Goal: Task Accomplishment & Management: Use online tool/utility

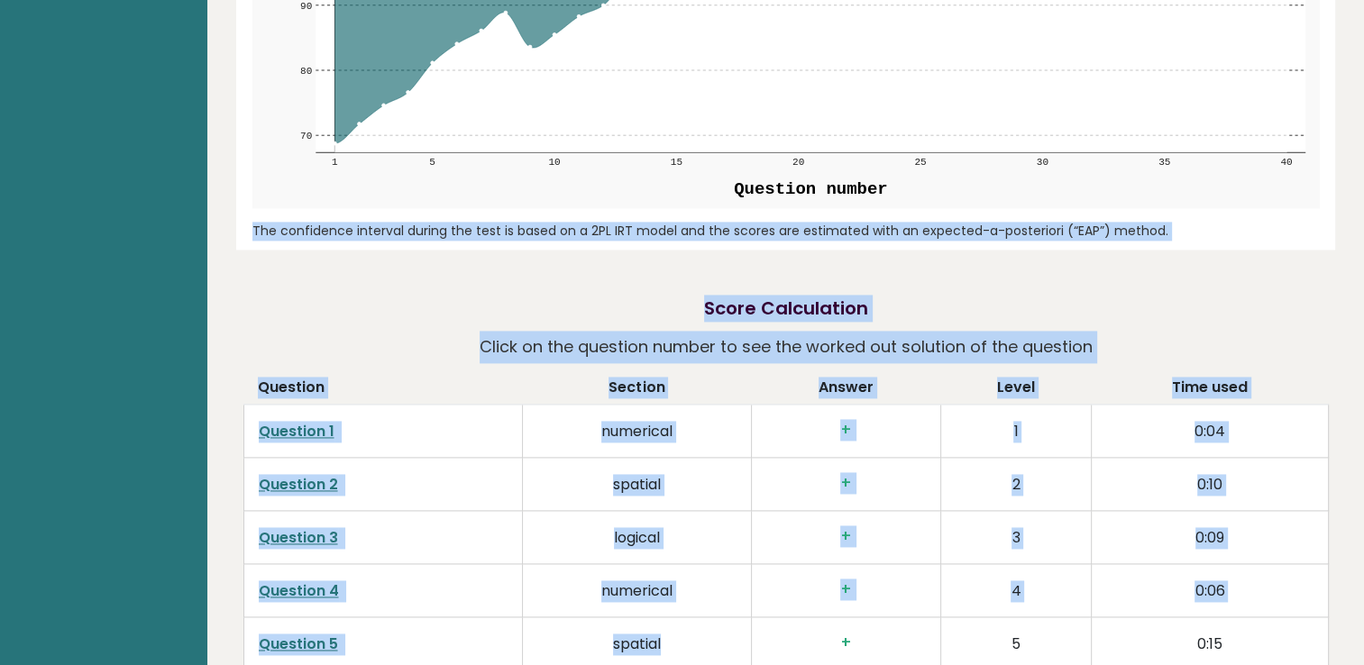
drag, startPoint x: 545, startPoint y: 222, endPoint x: 689, endPoint y: 662, distance: 462.8
click at [689, 662] on div "Jiri Bambuska [GEOGRAPHIC_DATA] IQ: 129 Population/% IQ 0 1 2 60 70 80 90 100 1…" at bounding box center [785, 582] width 1099 height 5976
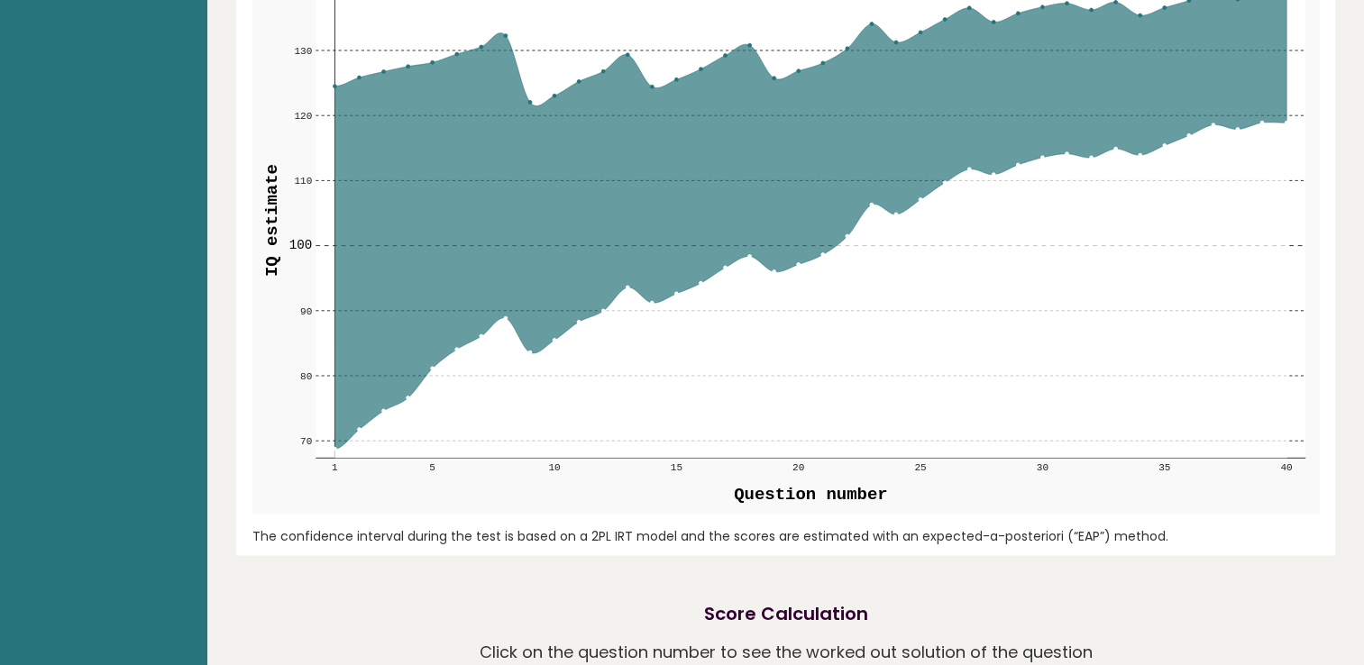
scroll to position [0, 0]
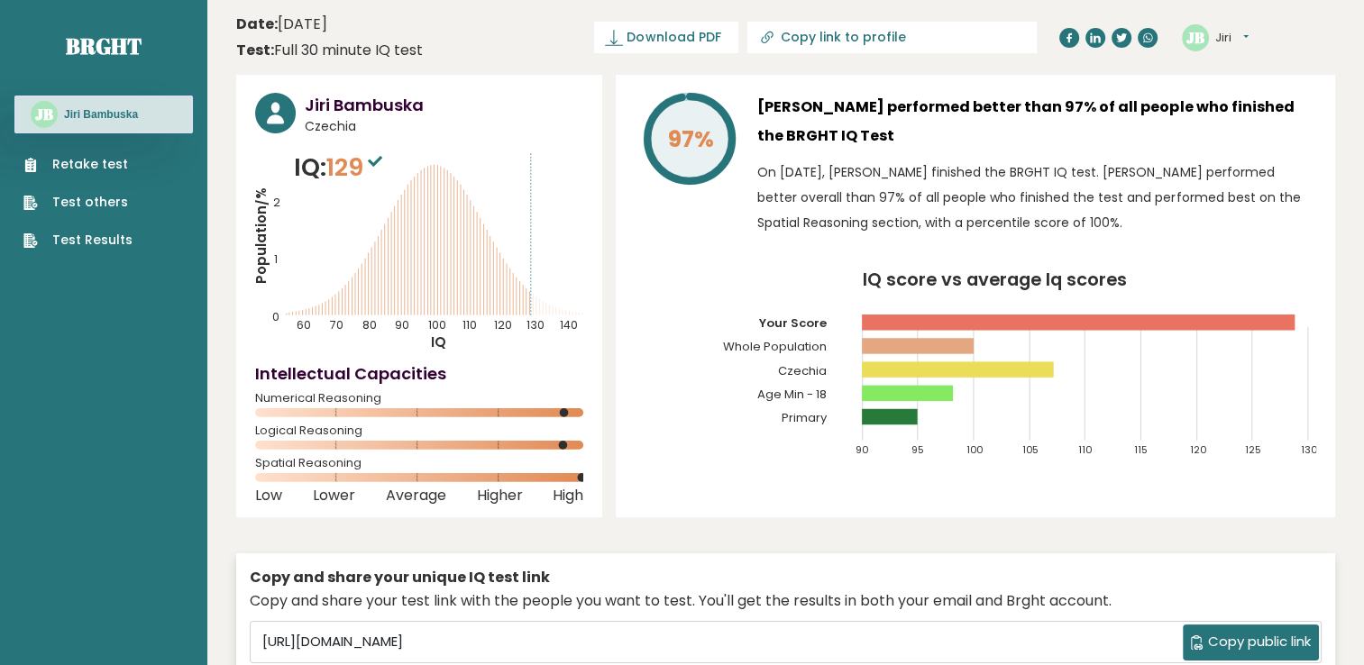
click at [74, 162] on link "Retake test" at bounding box center [77, 164] width 109 height 19
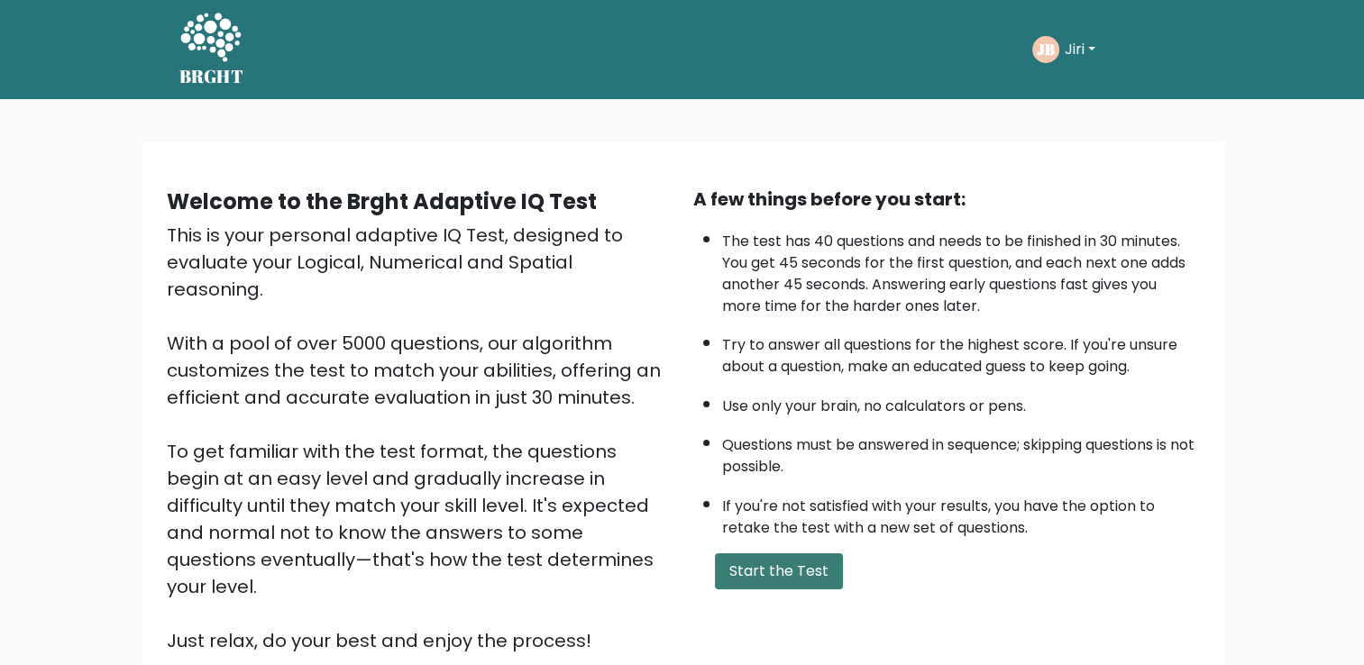
click at [769, 556] on button "Start the Test" at bounding box center [779, 572] width 128 height 36
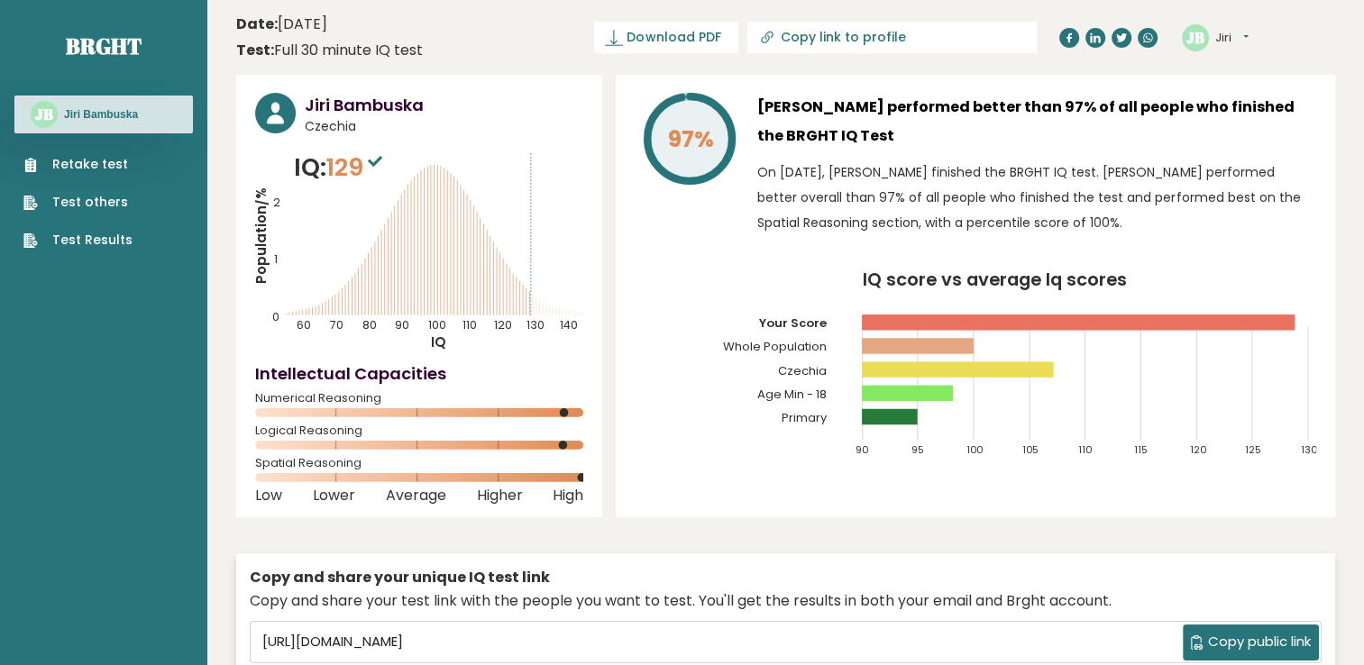
click at [117, 165] on link "Retake test" at bounding box center [77, 164] width 109 height 19
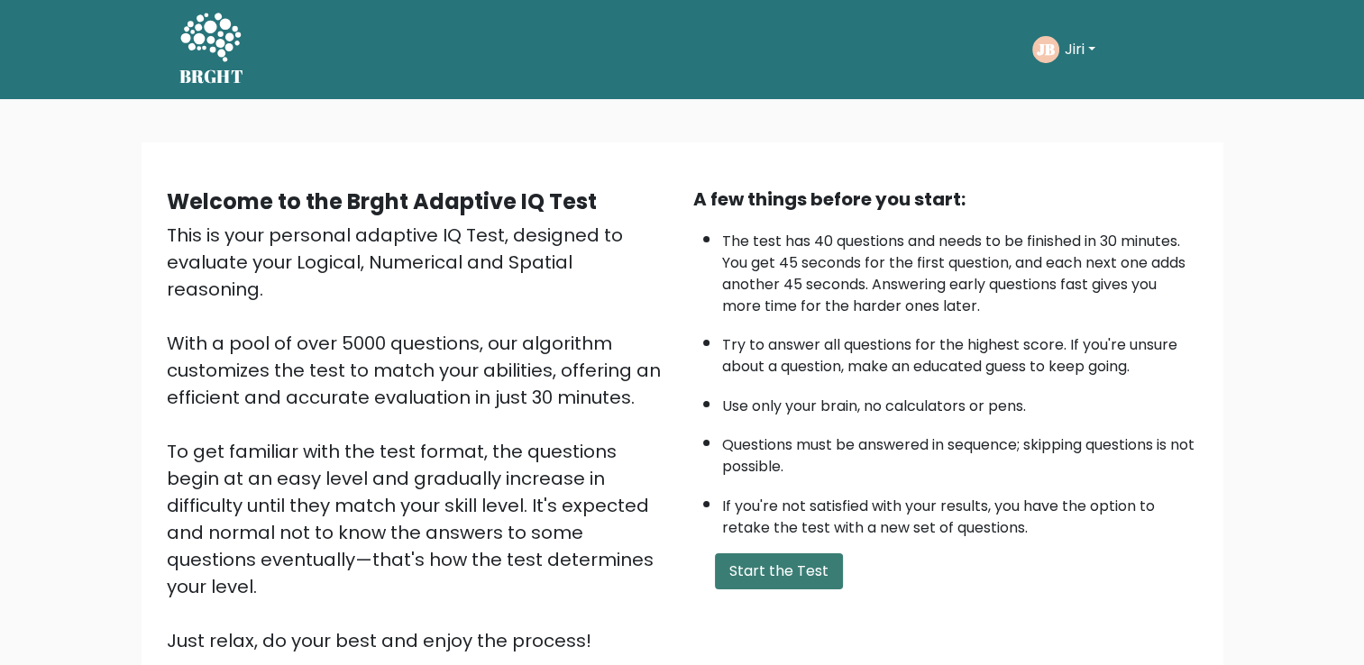
click at [767, 562] on button "Start the Test" at bounding box center [779, 572] width 128 height 36
click at [818, 574] on button "Start the Test" at bounding box center [779, 572] width 128 height 36
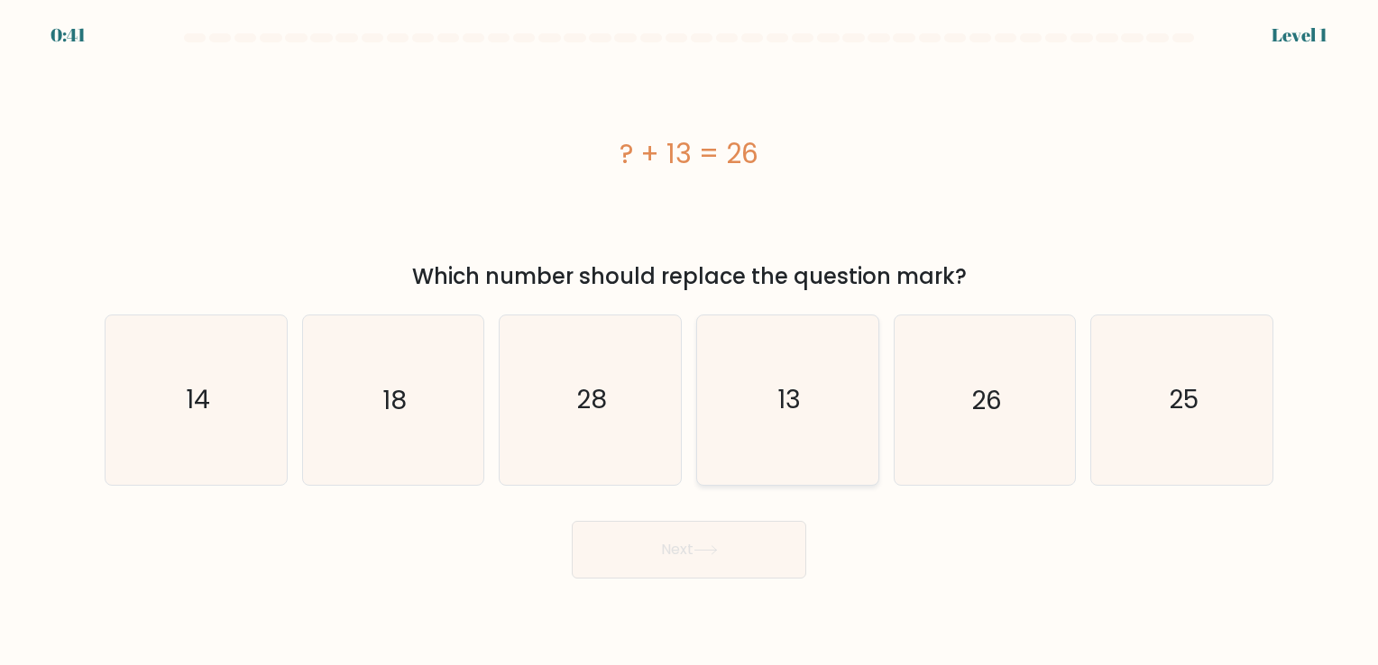
click at [808, 377] on icon "13" at bounding box center [787, 400] width 169 height 169
click at [690, 342] on input "d. 13" at bounding box center [689, 337] width 1 height 9
radio input "true"
click at [739, 534] on button "Next" at bounding box center [689, 550] width 234 height 58
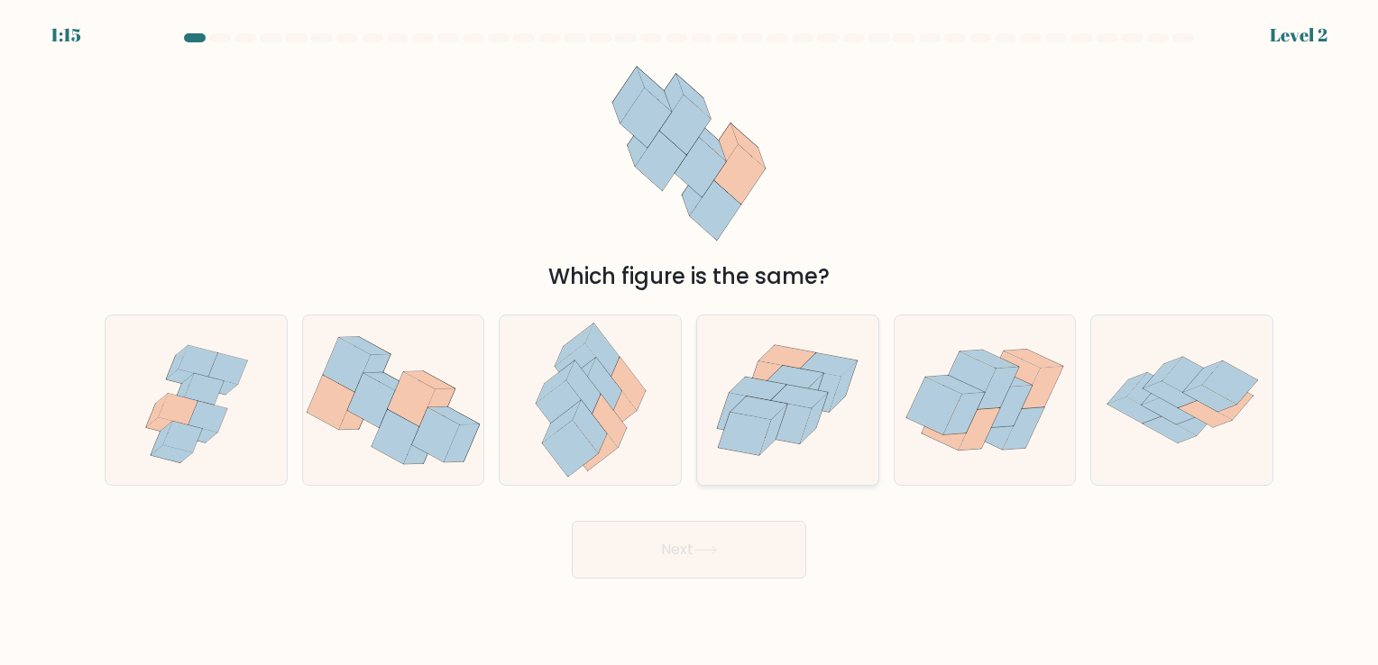
click at [784, 336] on icon at bounding box center [787, 401] width 181 height 156
click at [690, 336] on input "d." at bounding box center [689, 337] width 1 height 9
radio input "true"
click at [714, 558] on button "Next" at bounding box center [689, 550] width 234 height 58
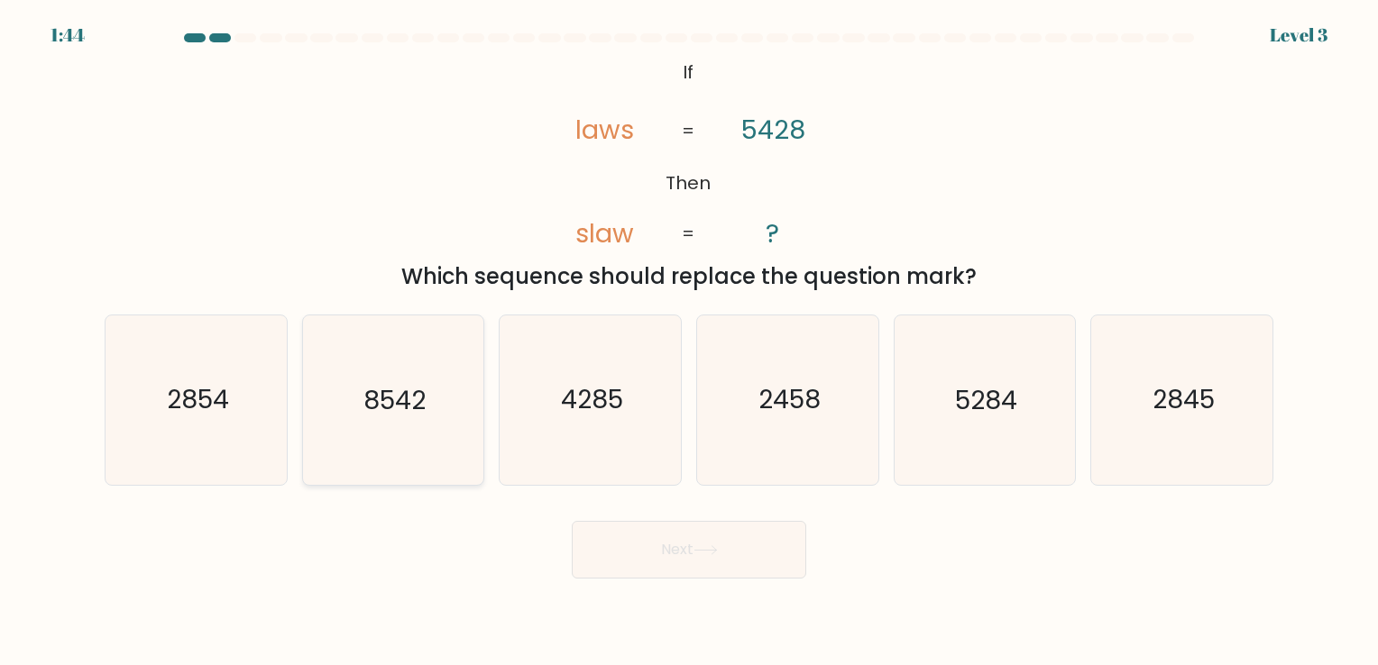
click at [364, 388] on text "8542" at bounding box center [394, 400] width 62 height 35
click at [689, 342] on input "b. 8542" at bounding box center [689, 337] width 1 height 9
radio input "true"
click at [611, 555] on button "Next" at bounding box center [689, 550] width 234 height 58
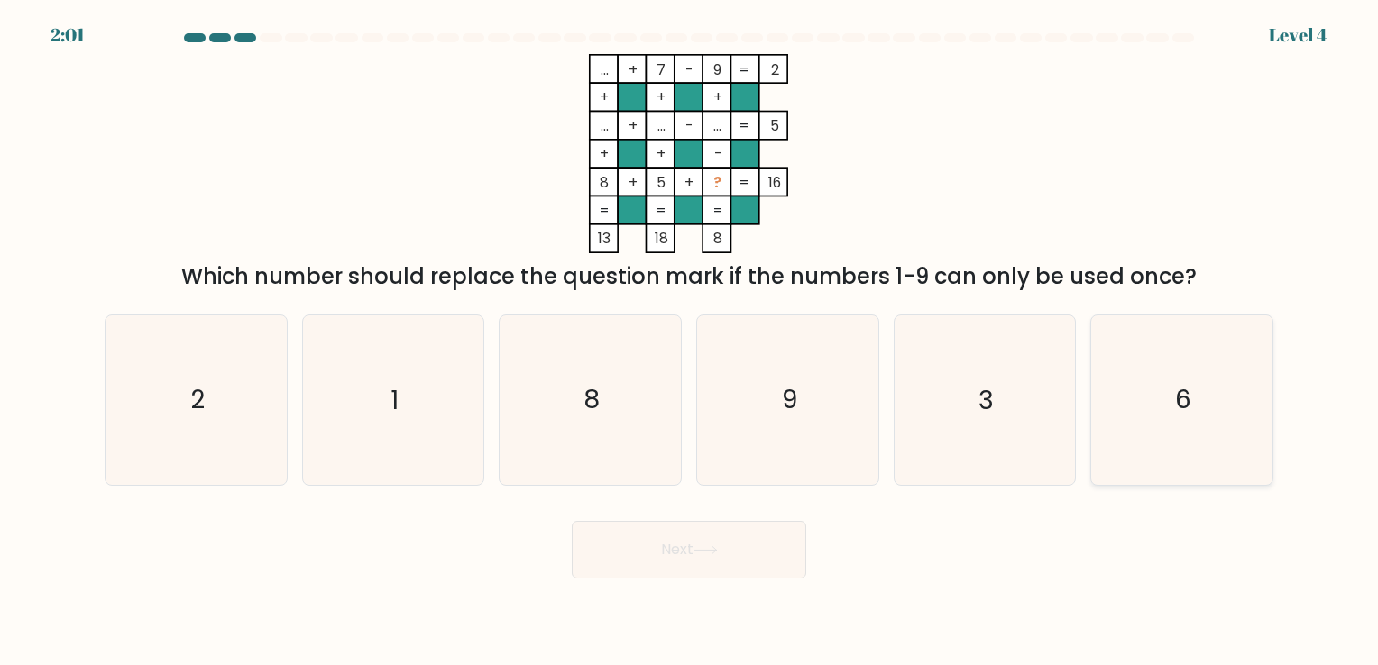
click at [1180, 359] on icon "6" at bounding box center [1181, 400] width 169 height 169
click at [690, 342] on input "f. 6" at bounding box center [689, 337] width 1 height 9
radio input "true"
click at [741, 562] on button "Next" at bounding box center [689, 550] width 234 height 58
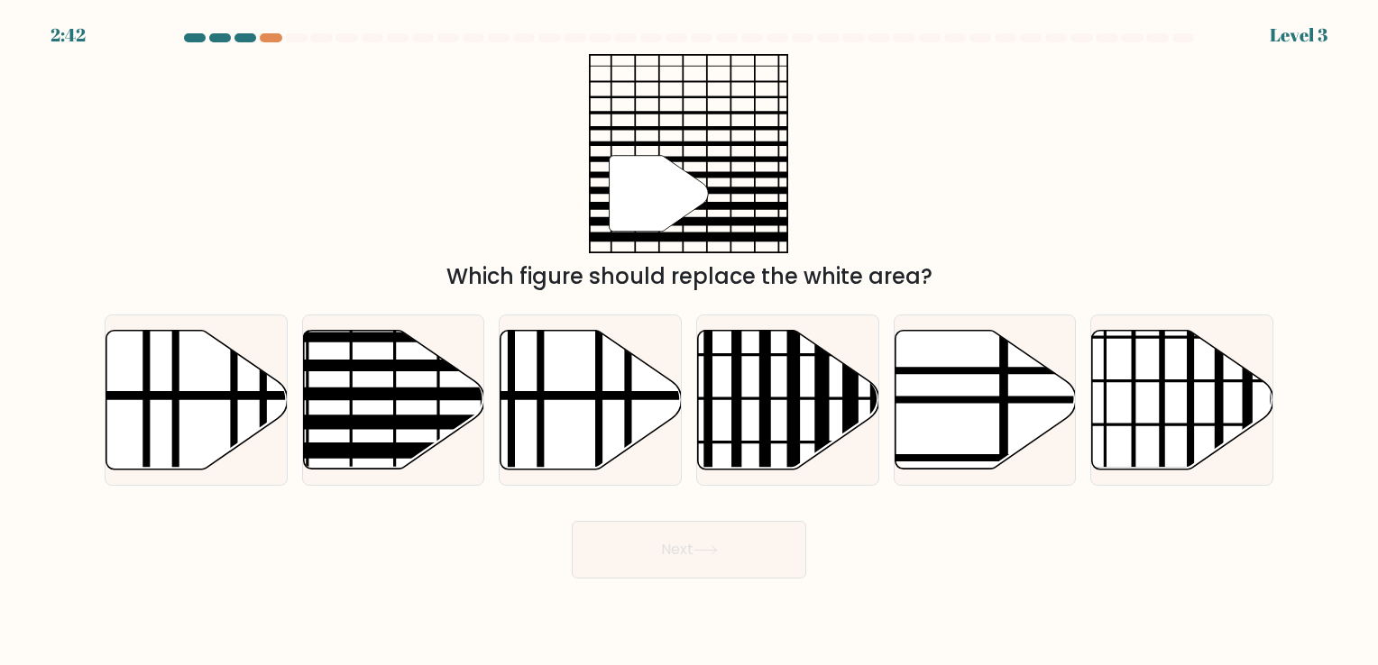
click at [573, 145] on div "" Which figure should replace the white area?" at bounding box center [689, 173] width 1190 height 239
click at [818, 574] on div "Next" at bounding box center [689, 543] width 1190 height 71
click at [405, 347] on icon at bounding box center [393, 399] width 181 height 139
click at [689, 342] on input "b." at bounding box center [689, 337] width 1 height 9
radio input "true"
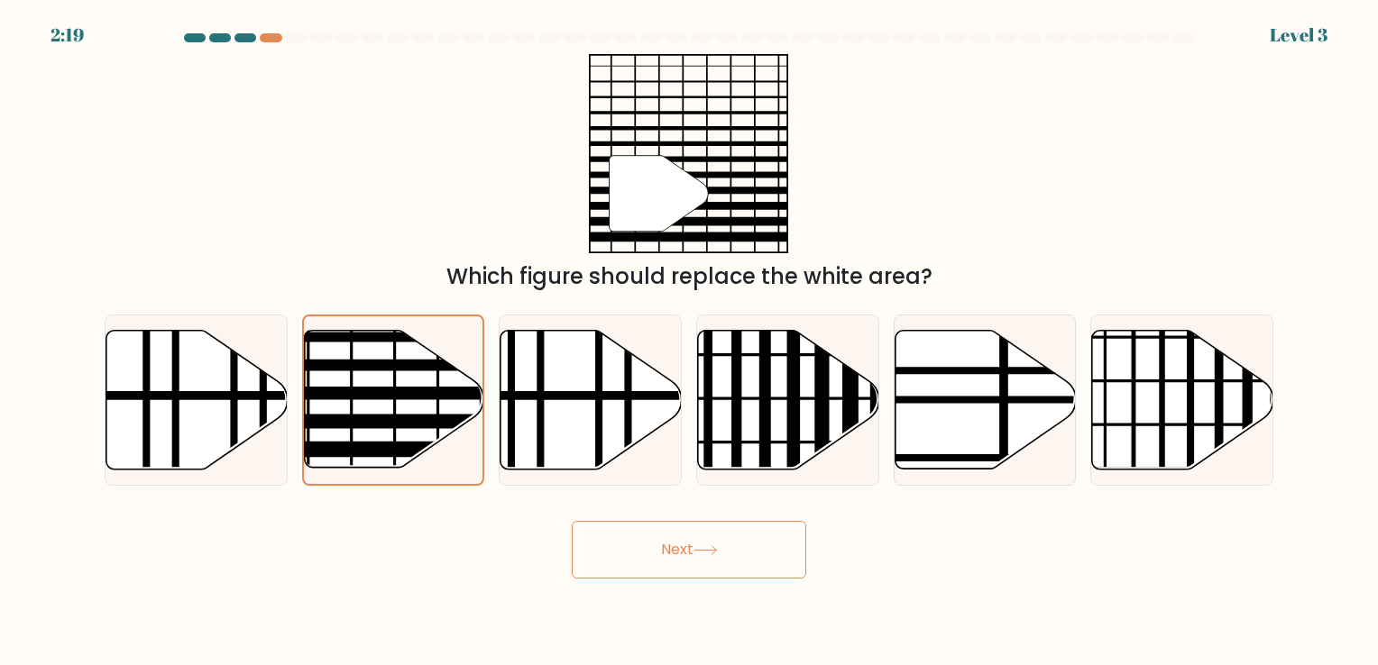
click at [695, 539] on button "Next" at bounding box center [689, 550] width 234 height 58
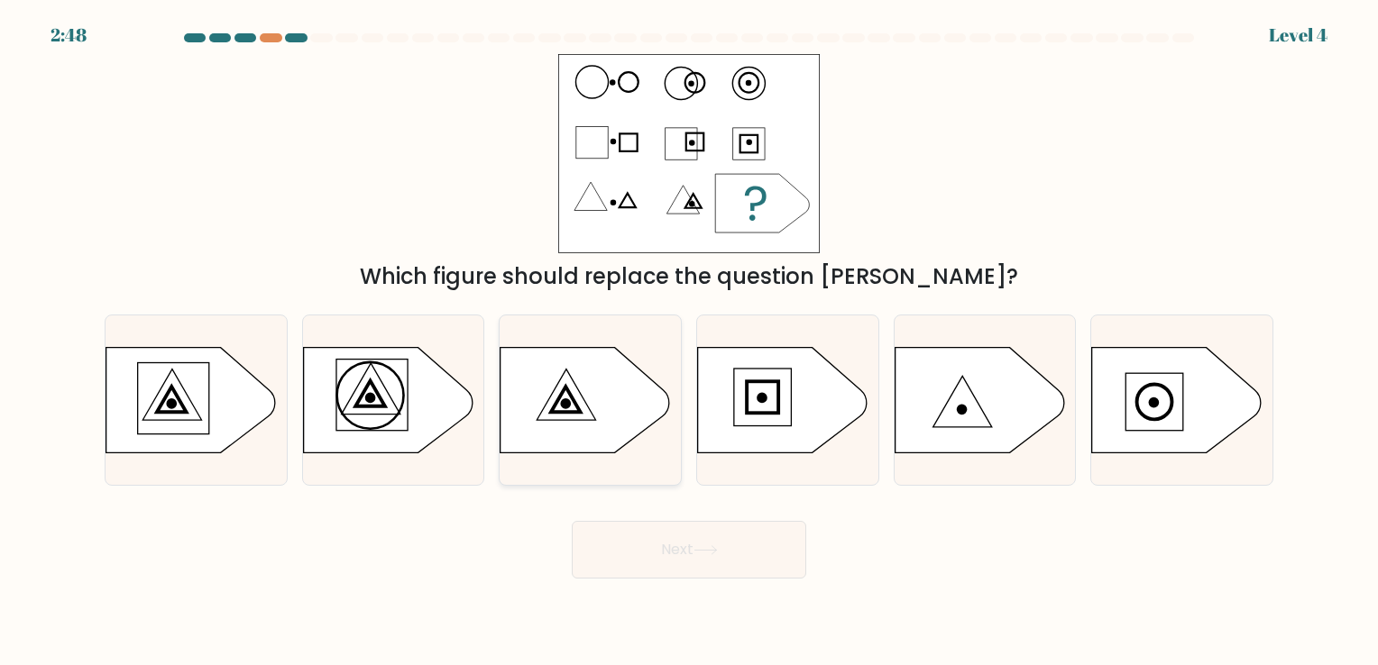
click at [550, 386] on icon at bounding box center [585, 399] width 170 height 105
click at [689, 342] on input "c." at bounding box center [689, 337] width 1 height 9
radio input "true"
click at [656, 568] on button "Next" at bounding box center [689, 550] width 234 height 58
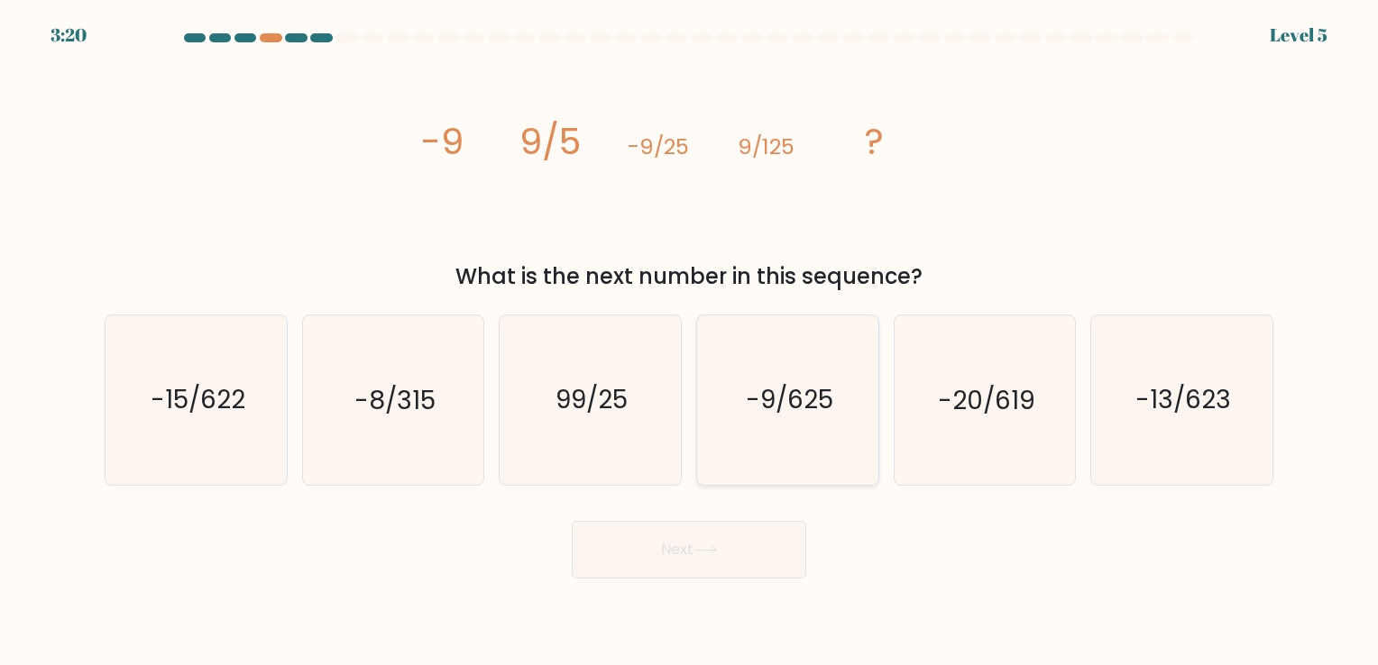
click at [793, 445] on icon "-9/625" at bounding box center [787, 400] width 169 height 169
click at [690, 342] on input "d. -9/625" at bounding box center [689, 337] width 1 height 9
radio input "true"
click at [685, 545] on button "Next" at bounding box center [689, 550] width 234 height 58
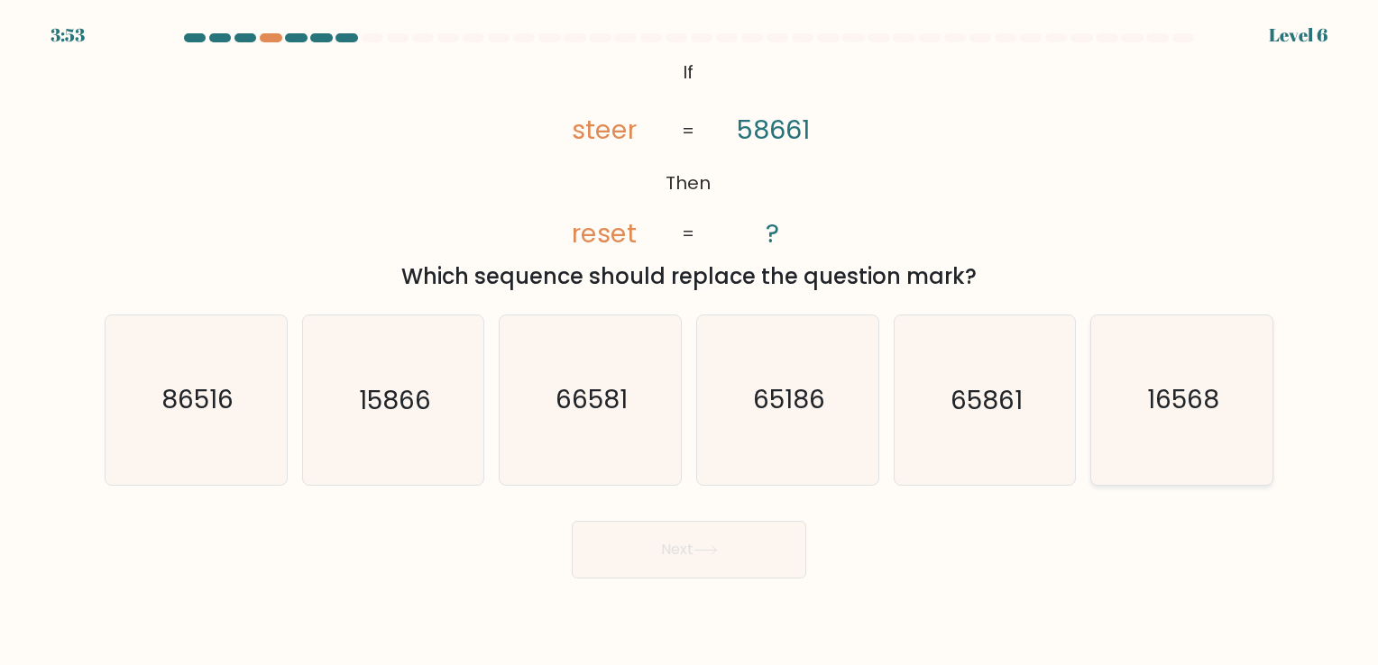
click at [1176, 361] on icon "16568" at bounding box center [1181, 400] width 169 height 169
click at [690, 342] on input "f. 16568" at bounding box center [689, 337] width 1 height 9
radio input "true"
click at [705, 545] on icon at bounding box center [705, 550] width 24 height 10
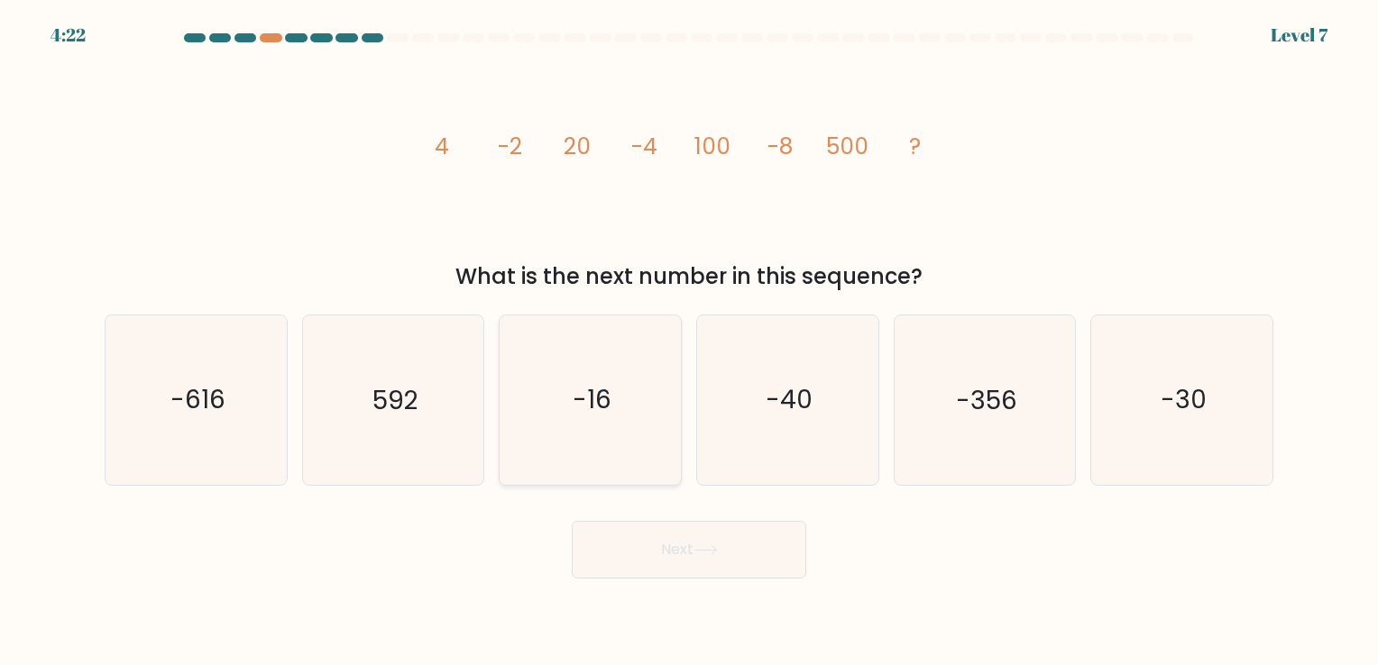
click at [629, 330] on icon "-16" at bounding box center [590, 400] width 169 height 169
click at [689, 333] on input "c. -16" at bounding box center [689, 337] width 1 height 9
radio input "true"
click at [718, 534] on button "Next" at bounding box center [689, 550] width 234 height 58
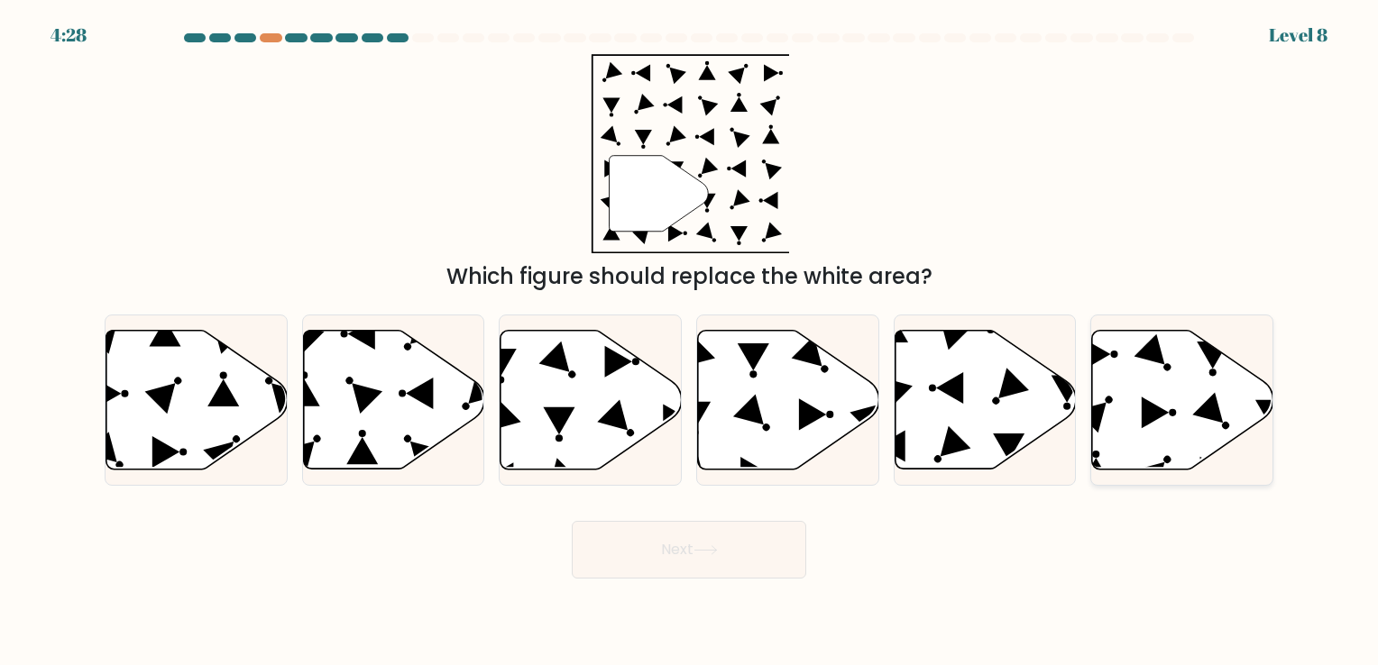
click at [1162, 418] on icon at bounding box center [1182, 399] width 181 height 139
click at [690, 342] on input "f." at bounding box center [689, 337] width 1 height 9
radio input "true"
click at [747, 563] on button "Next" at bounding box center [689, 550] width 234 height 58
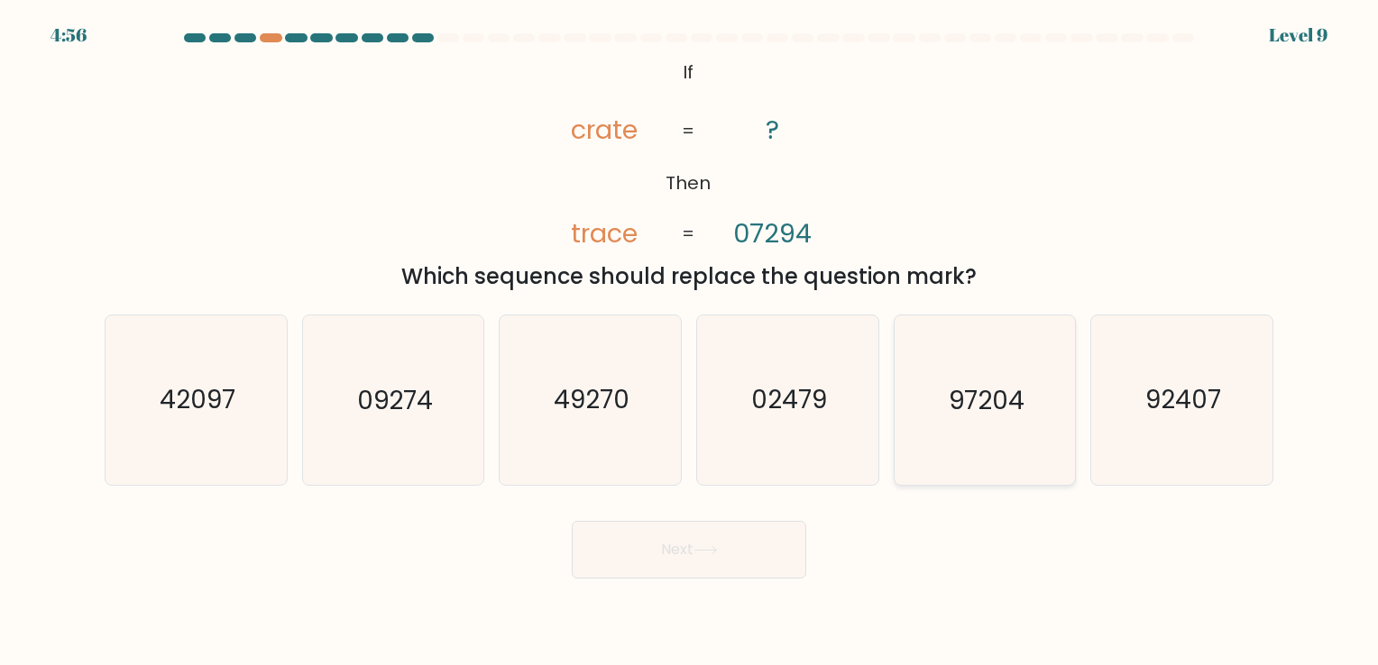
click at [988, 334] on icon "97204" at bounding box center [984, 400] width 169 height 169
click at [690, 334] on input "e. 97204" at bounding box center [689, 337] width 1 height 9
radio input "true"
click at [740, 544] on button "Next" at bounding box center [689, 550] width 234 height 58
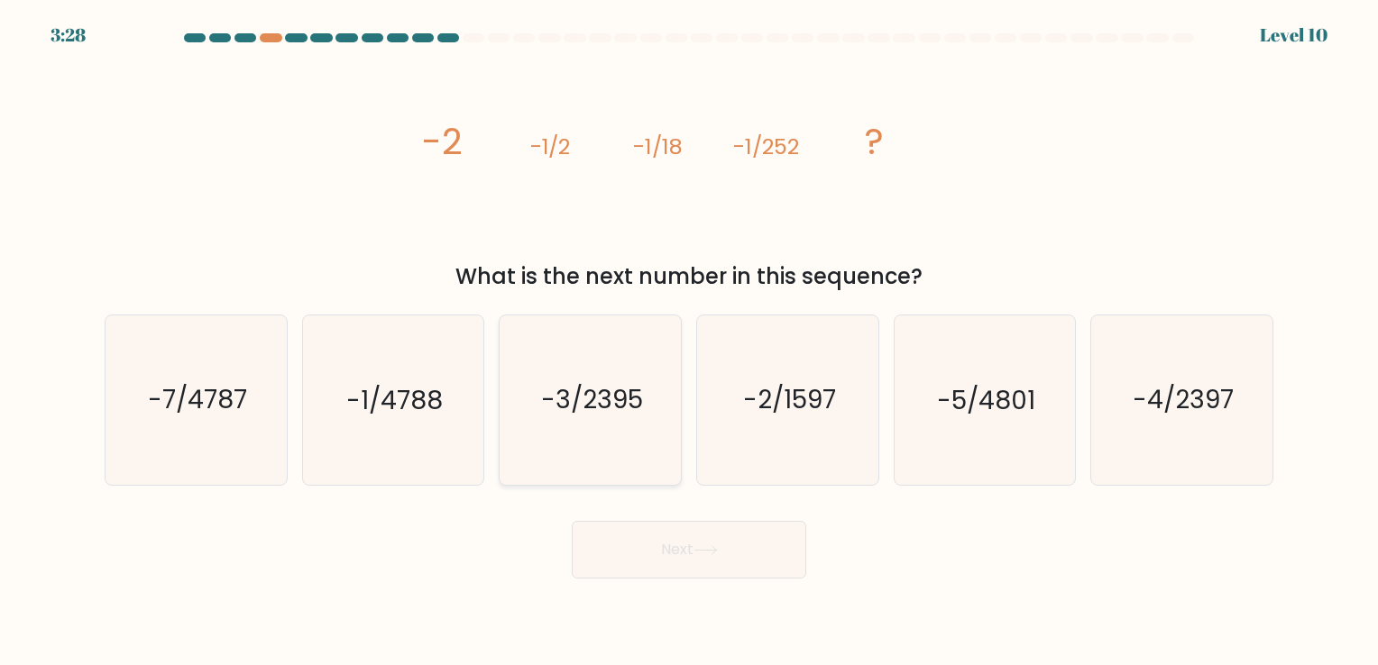
click at [610, 419] on icon "-3/2395" at bounding box center [590, 400] width 169 height 169
click at [689, 342] on input "c. -3/2395" at bounding box center [689, 337] width 1 height 9
radio input "true"
click at [444, 389] on icon "-1/4788" at bounding box center [392, 400] width 169 height 169
click at [689, 342] on input "b. -1/4788" at bounding box center [689, 337] width 1 height 9
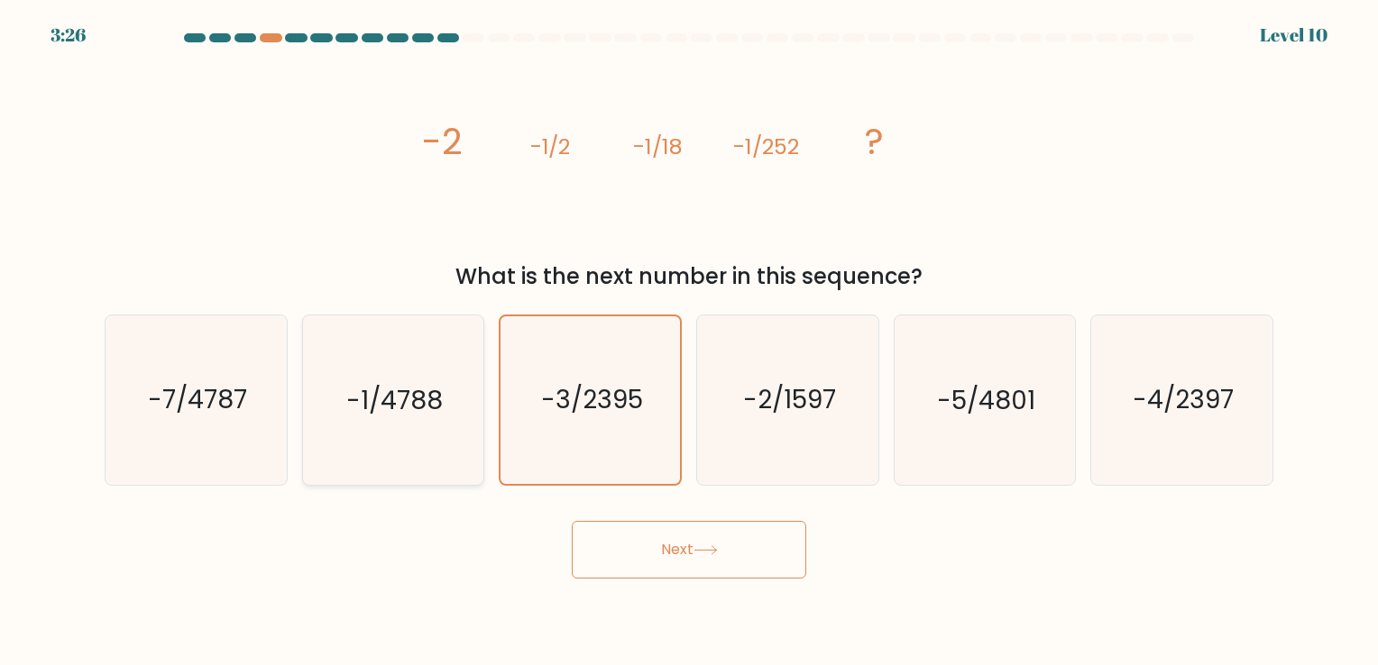
radio input "true"
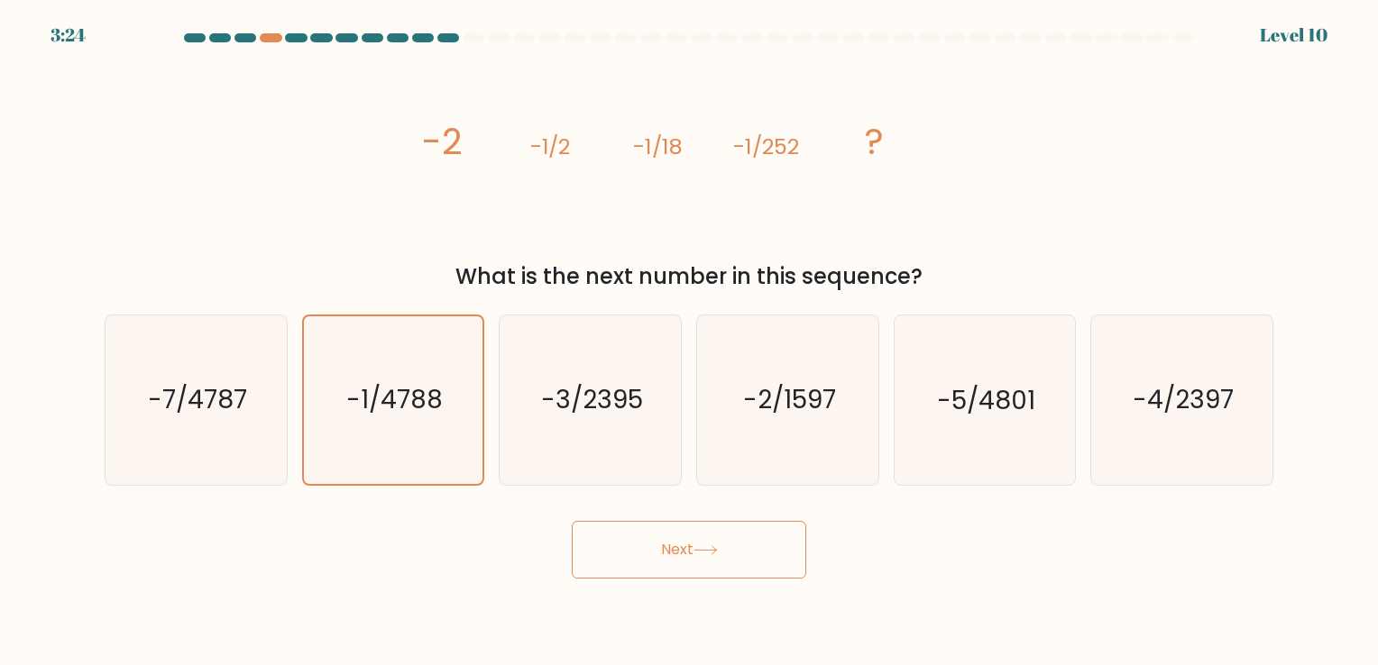
click at [812, 531] on div "Next" at bounding box center [689, 543] width 1190 height 71
click at [776, 528] on button "Next" at bounding box center [689, 550] width 234 height 58
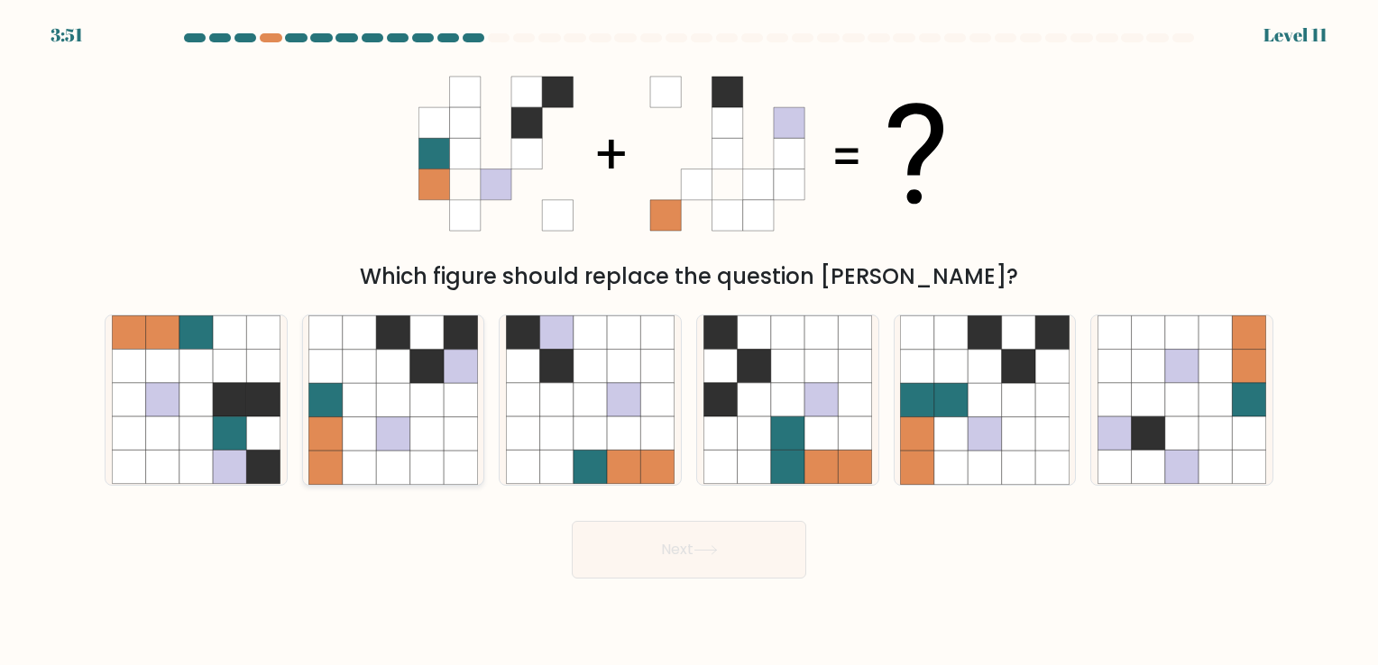
click at [422, 409] on icon at bounding box center [426, 399] width 33 height 33
click at [689, 342] on input "b." at bounding box center [689, 337] width 1 height 9
radio input "true"
click at [682, 560] on button "Next" at bounding box center [689, 550] width 234 height 58
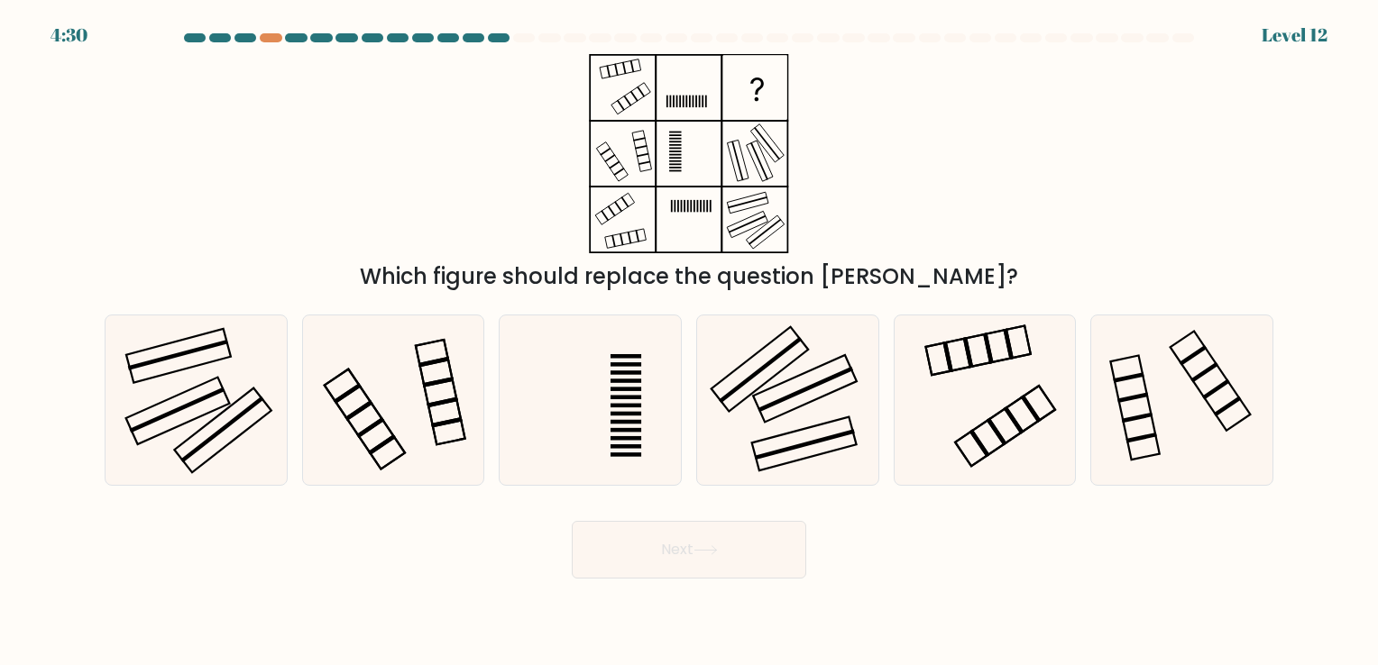
click at [896, 117] on div "Which figure should replace the question [PERSON_NAME]?" at bounding box center [689, 173] width 1190 height 239
click at [737, 387] on rect at bounding box center [761, 370] width 84 height 67
click at [690, 342] on input "d." at bounding box center [689, 337] width 1 height 9
radio input "true"
click at [726, 407] on icon at bounding box center [787, 399] width 167 height 167
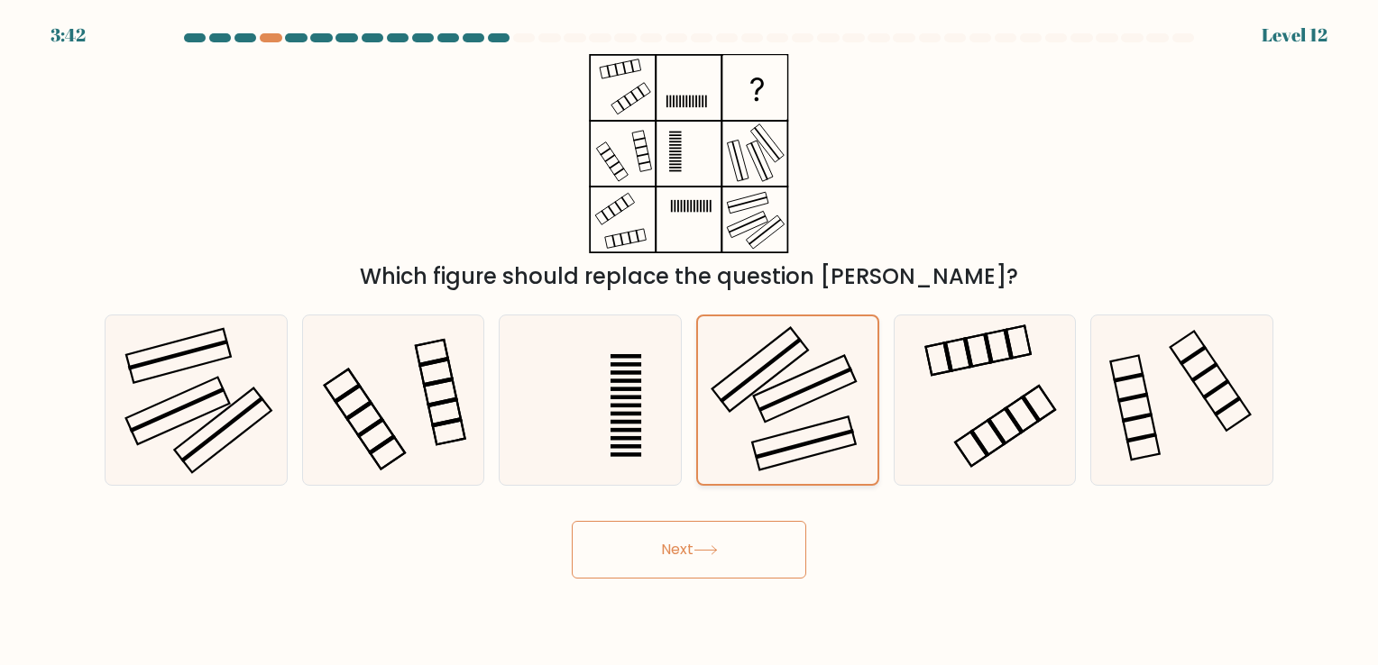
click at [690, 342] on input "d." at bounding box center [689, 337] width 1 height 9
click at [718, 552] on icon at bounding box center [705, 550] width 24 height 10
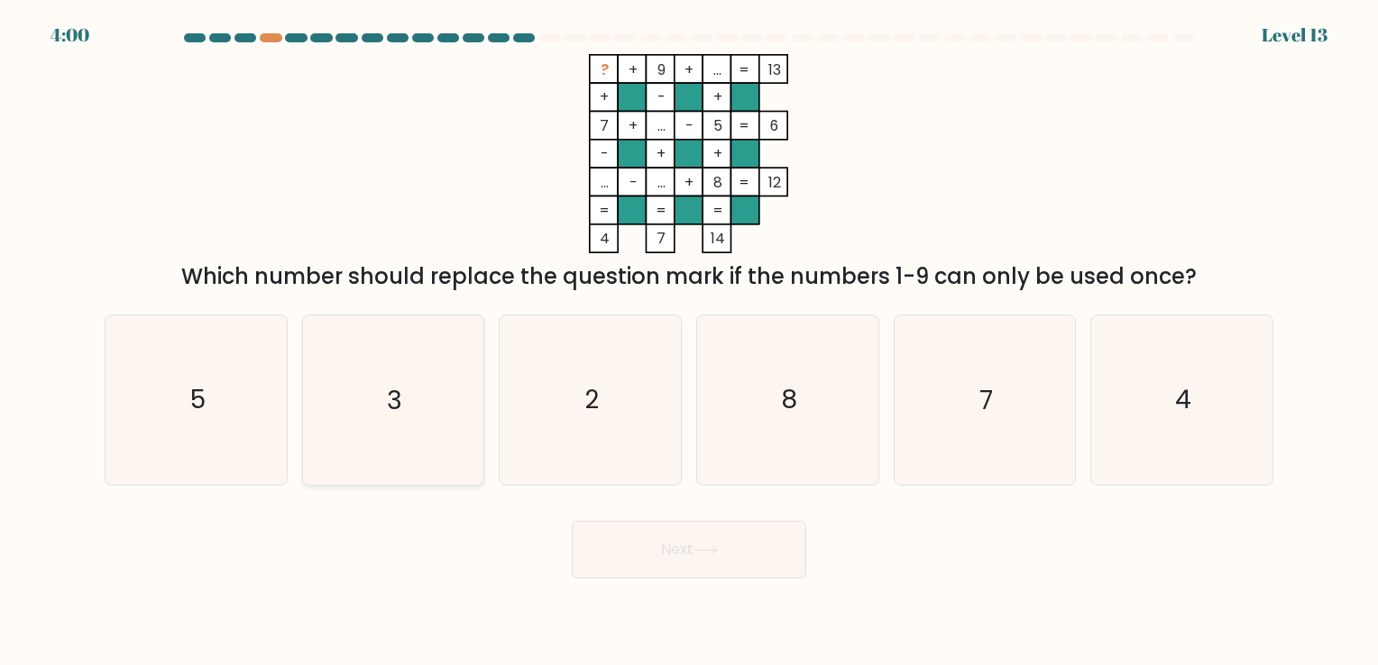
click at [433, 463] on icon "3" at bounding box center [392, 400] width 169 height 169
click at [689, 342] on input "b. 3" at bounding box center [689, 337] width 1 height 9
radio input "true"
click at [729, 647] on body "3:59 Level 13" at bounding box center [689, 332] width 1378 height 665
click at [787, 575] on button "Next" at bounding box center [689, 550] width 234 height 58
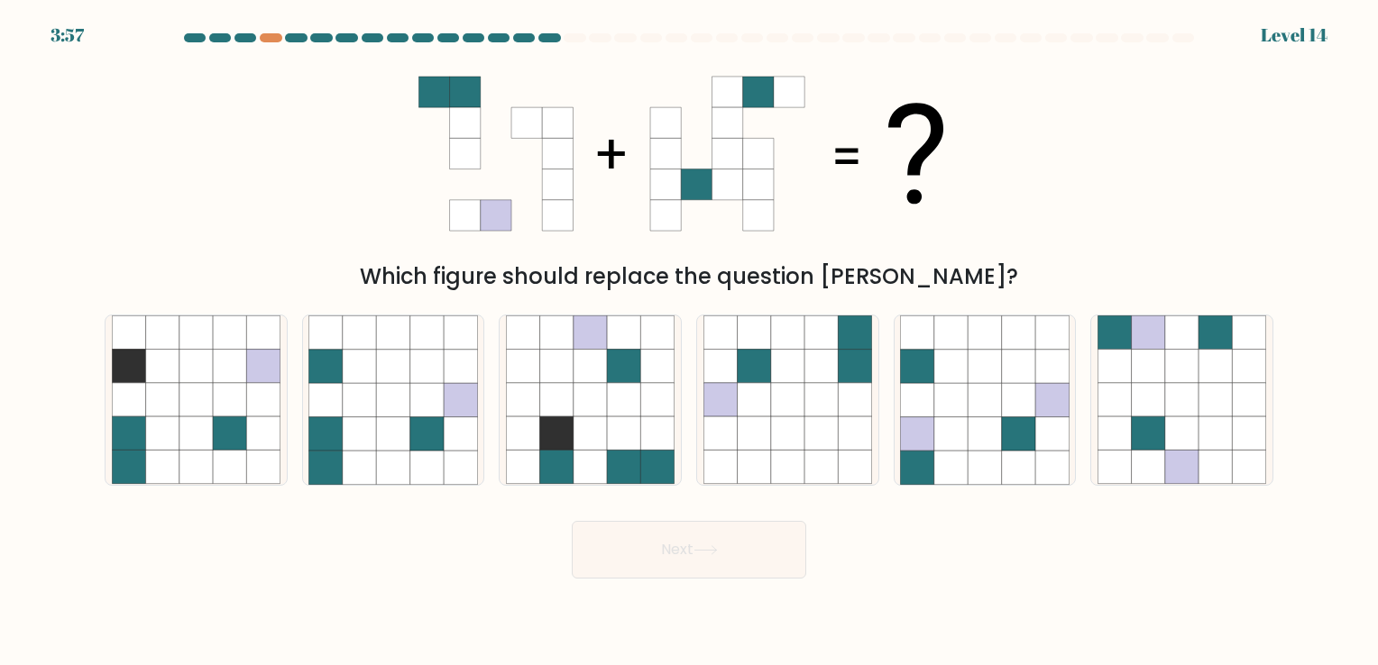
click at [787, 575] on button "Next" at bounding box center [689, 550] width 234 height 58
click at [778, 182] on icon at bounding box center [790, 185] width 31 height 31
click at [373, 375] on icon at bounding box center [359, 366] width 33 height 33
click at [689, 342] on input "b." at bounding box center [689, 337] width 1 height 9
radio input "true"
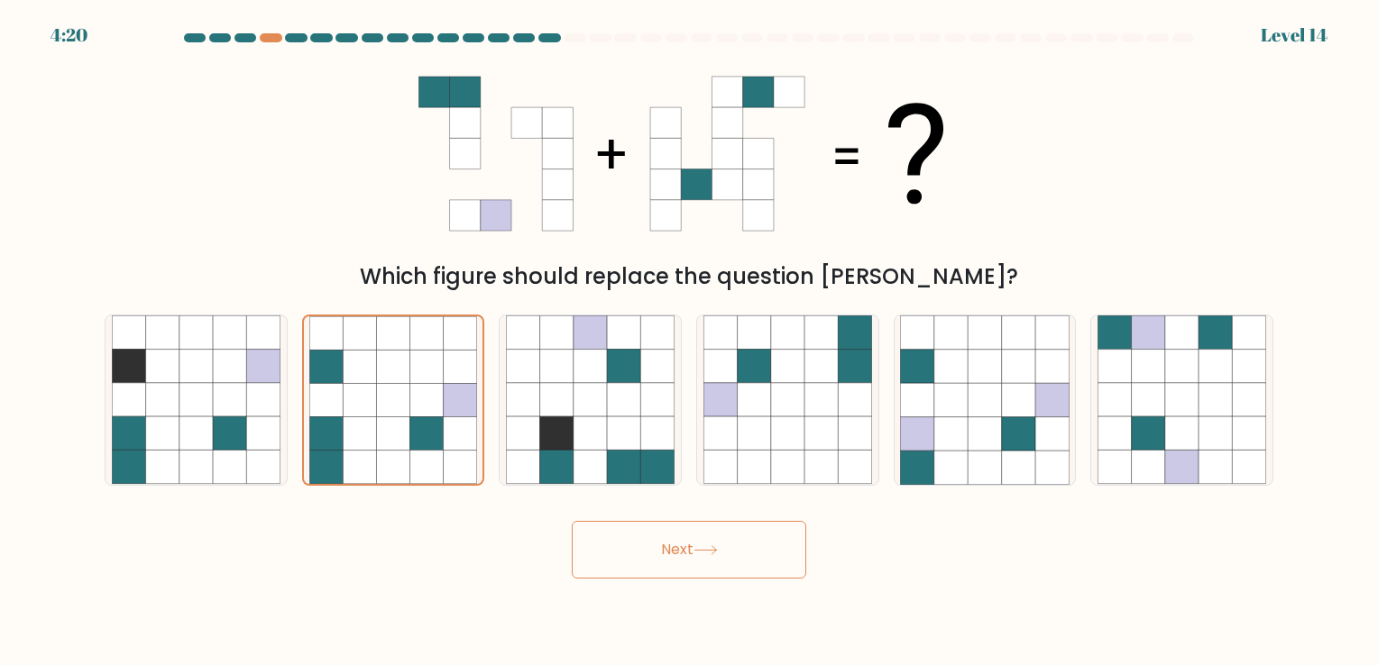
click at [640, 564] on button "Next" at bounding box center [689, 550] width 234 height 58
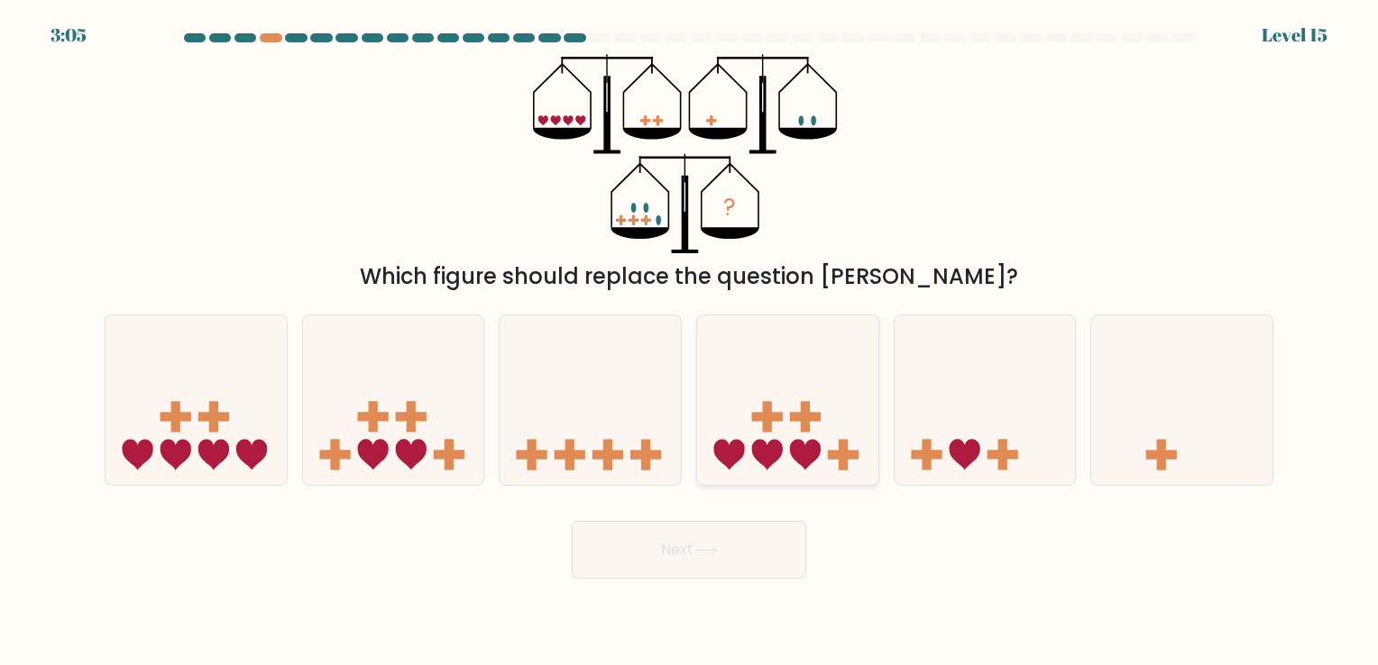
drag, startPoint x: 804, startPoint y: 413, endPoint x: 750, endPoint y: 449, distance: 65.0
click at [750, 449] on icon at bounding box center [787, 400] width 181 height 150
click at [690, 342] on input "d." at bounding box center [689, 337] width 1 height 9
radio input "true"
click at [721, 561] on button "Next" at bounding box center [689, 550] width 234 height 58
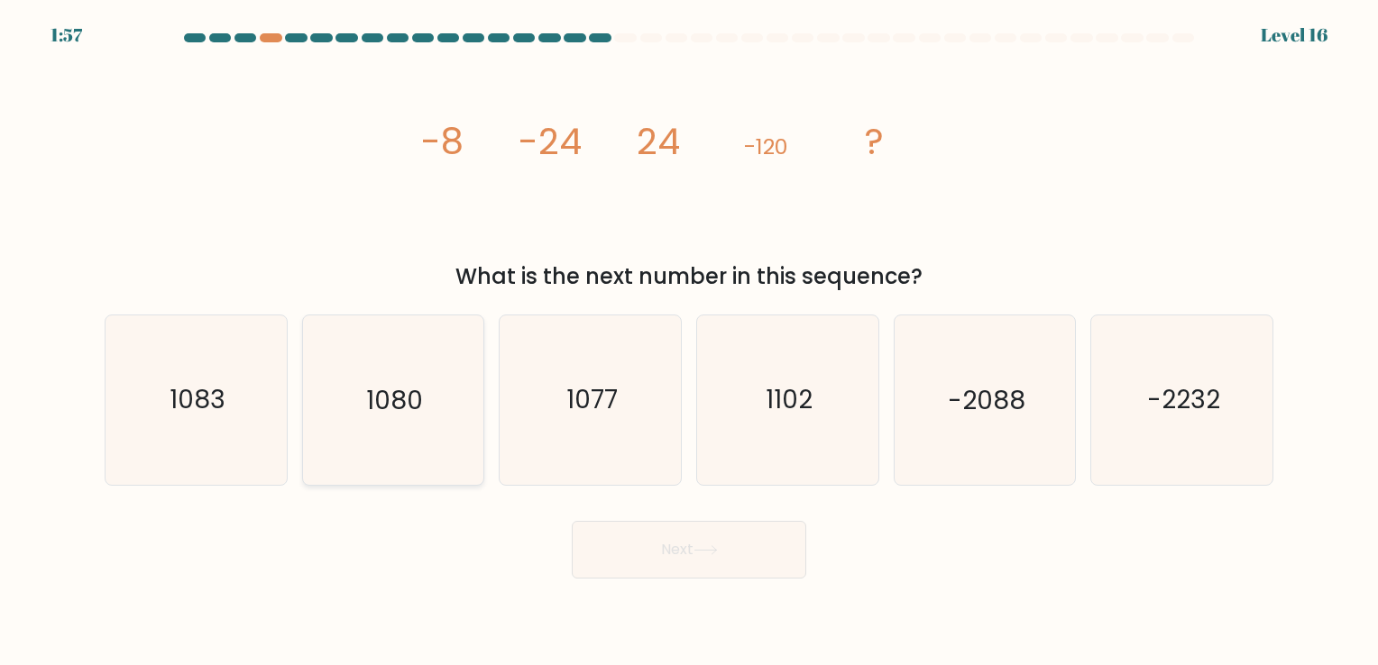
click at [381, 410] on text "1080" at bounding box center [394, 400] width 57 height 35
click at [689, 342] on input "b. 1080" at bounding box center [689, 337] width 1 height 9
radio input "true"
click at [617, 537] on button "Next" at bounding box center [689, 550] width 234 height 58
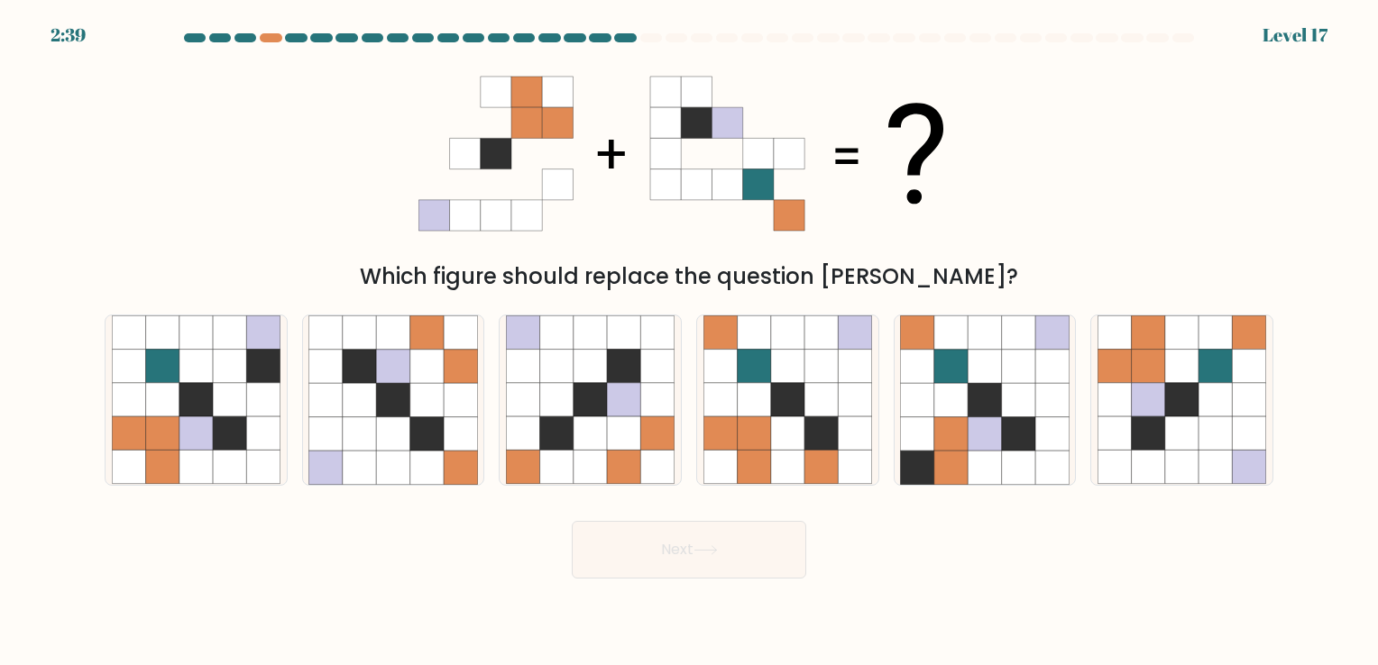
click at [617, 537] on button "Next" at bounding box center [689, 550] width 234 height 58
click at [849, 546] on div "Next" at bounding box center [689, 543] width 1190 height 71
click at [1190, 453] on icon at bounding box center [1181, 467] width 33 height 33
click at [690, 342] on input "f." at bounding box center [689, 337] width 1 height 9
radio input "true"
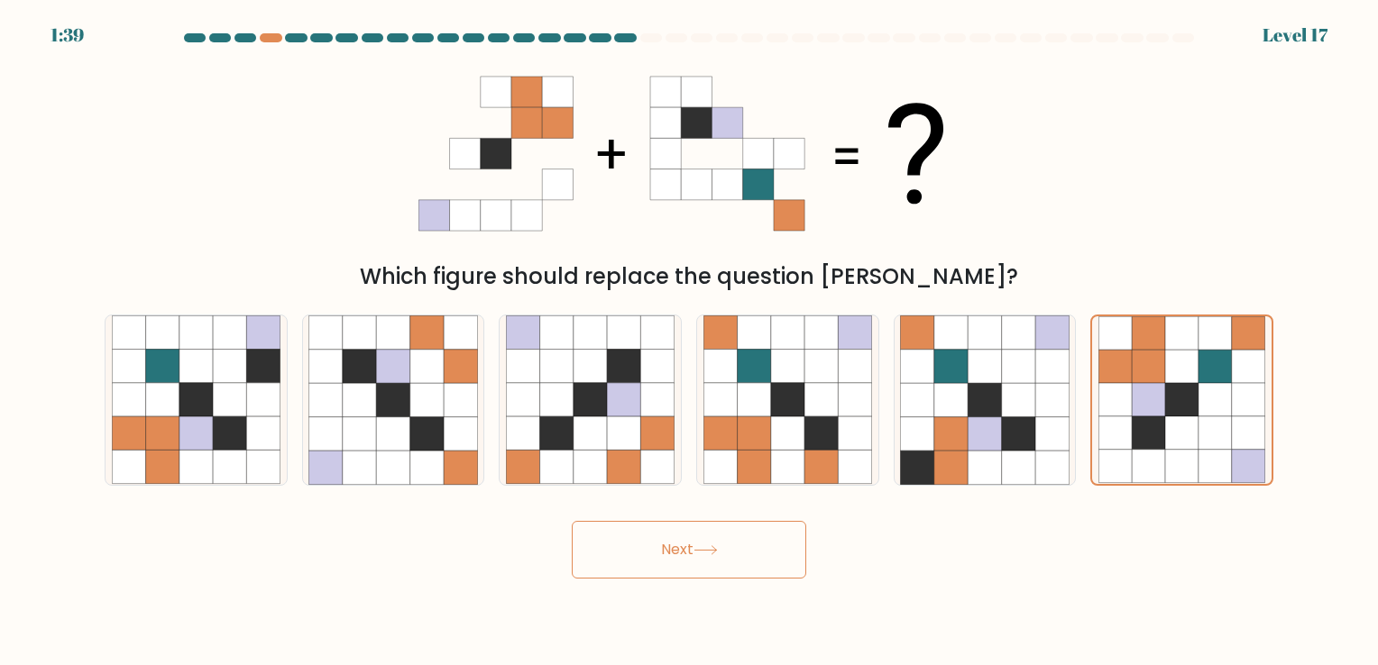
drag, startPoint x: 788, startPoint y: 559, endPoint x: 752, endPoint y: 545, distance: 38.8
click at [752, 545] on button "Next" at bounding box center [689, 550] width 234 height 58
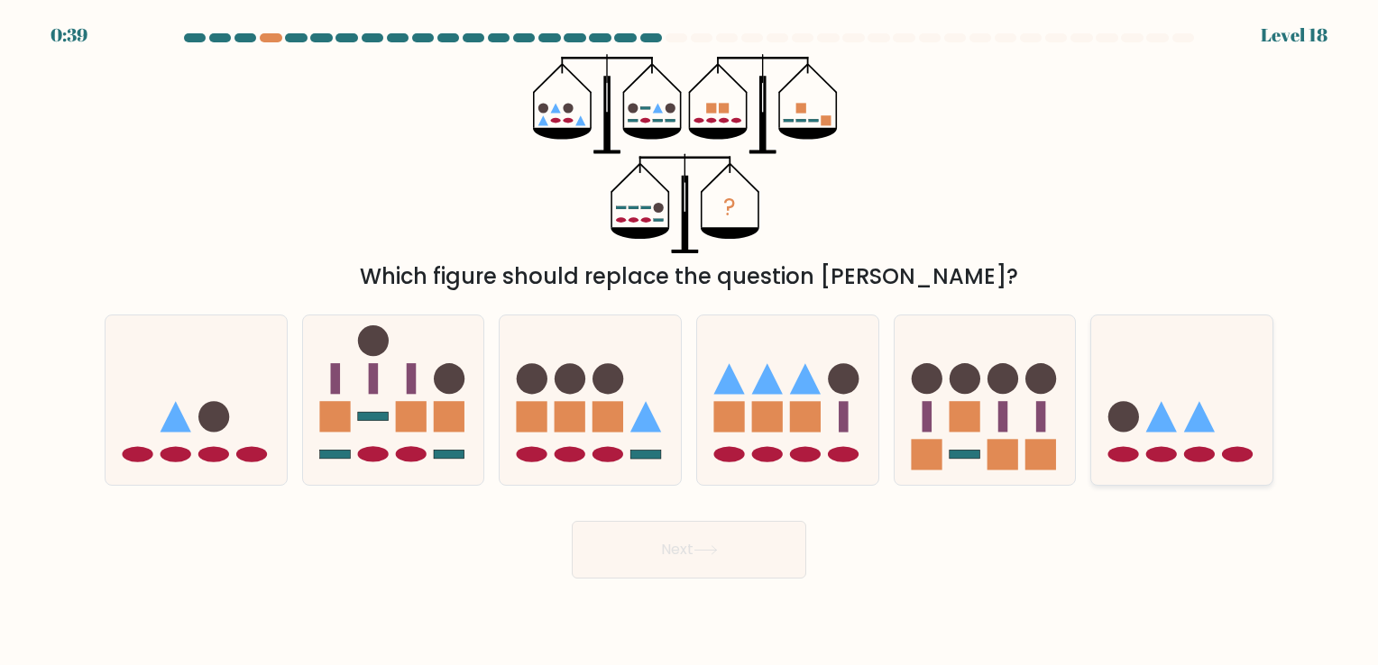
click at [1194, 463] on icon at bounding box center [1181, 400] width 181 height 150
click at [690, 342] on input "f." at bounding box center [689, 337] width 1 height 9
radio input "true"
click at [780, 550] on button "Next" at bounding box center [689, 550] width 234 height 58
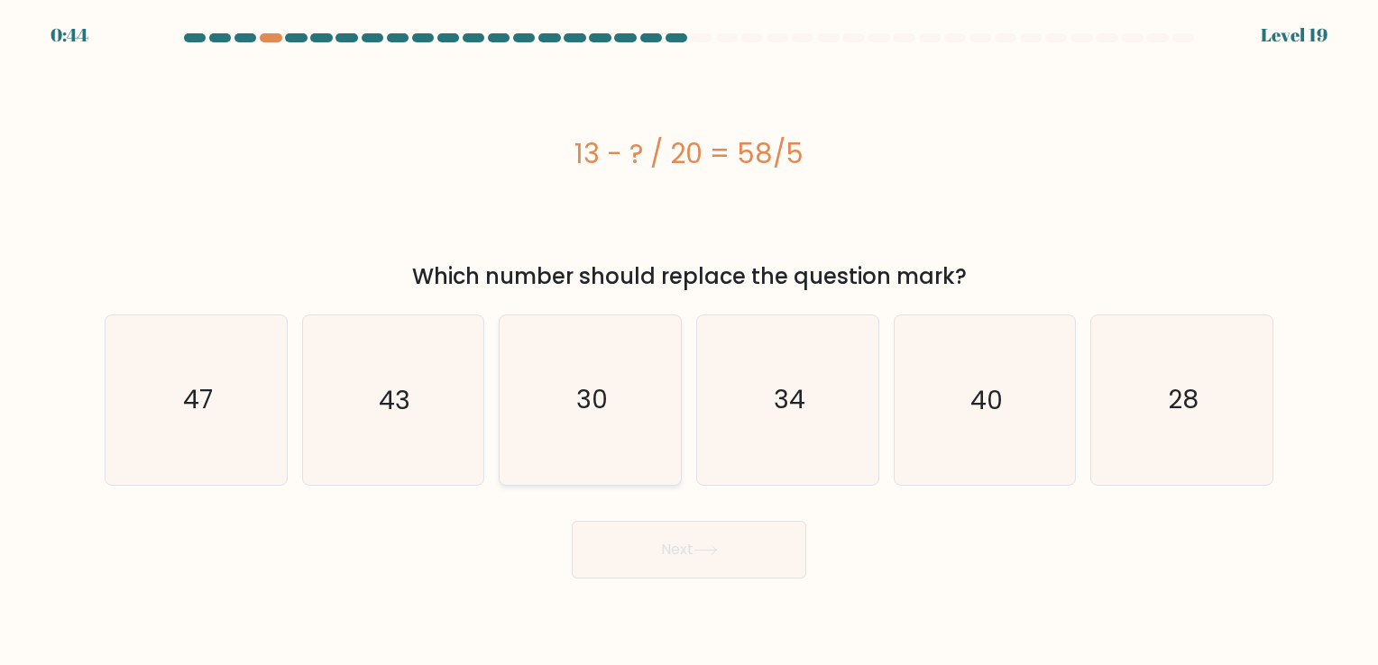
click at [617, 371] on icon "30" at bounding box center [590, 400] width 169 height 169
click at [689, 342] on input "c. 30" at bounding box center [689, 337] width 1 height 9
radio input "true"
click at [731, 538] on button "Next" at bounding box center [689, 550] width 234 height 58
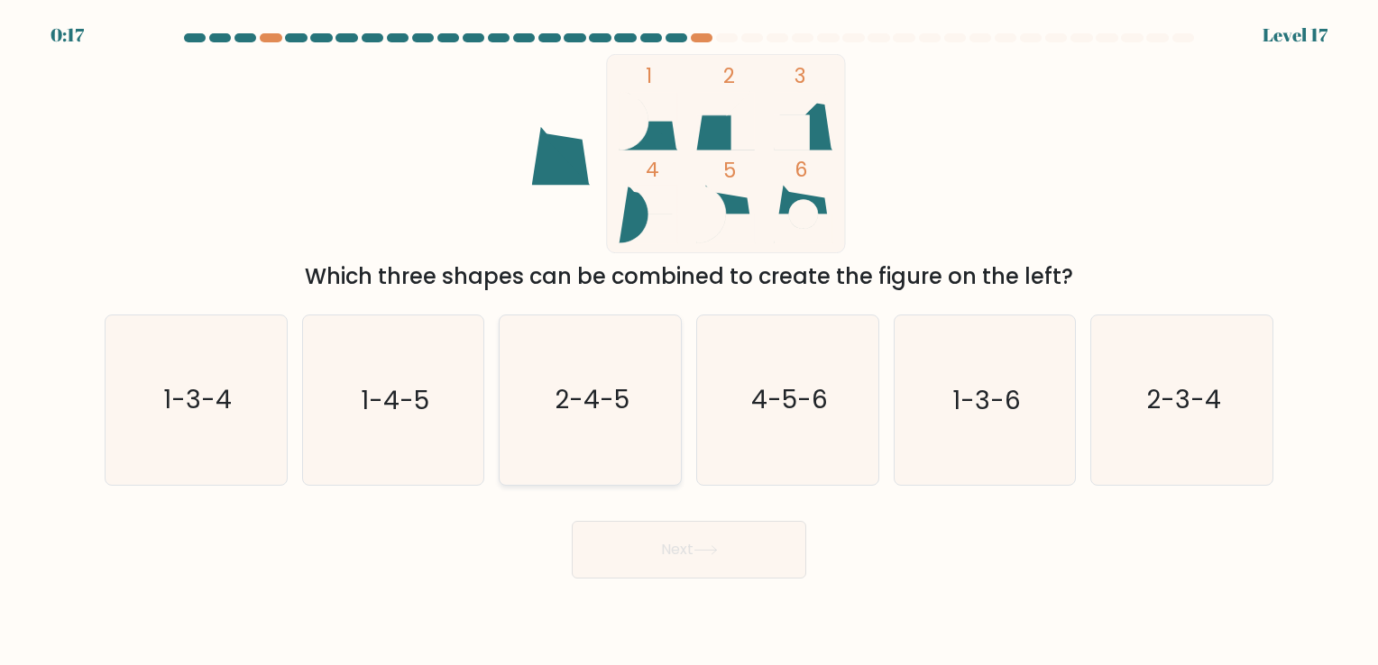
click at [588, 399] on text "2-4-5" at bounding box center [592, 400] width 75 height 35
click at [689, 342] on input "c. 2-4-5" at bounding box center [689, 337] width 1 height 9
radio input "true"
click at [705, 531] on button "Next" at bounding box center [689, 550] width 234 height 58
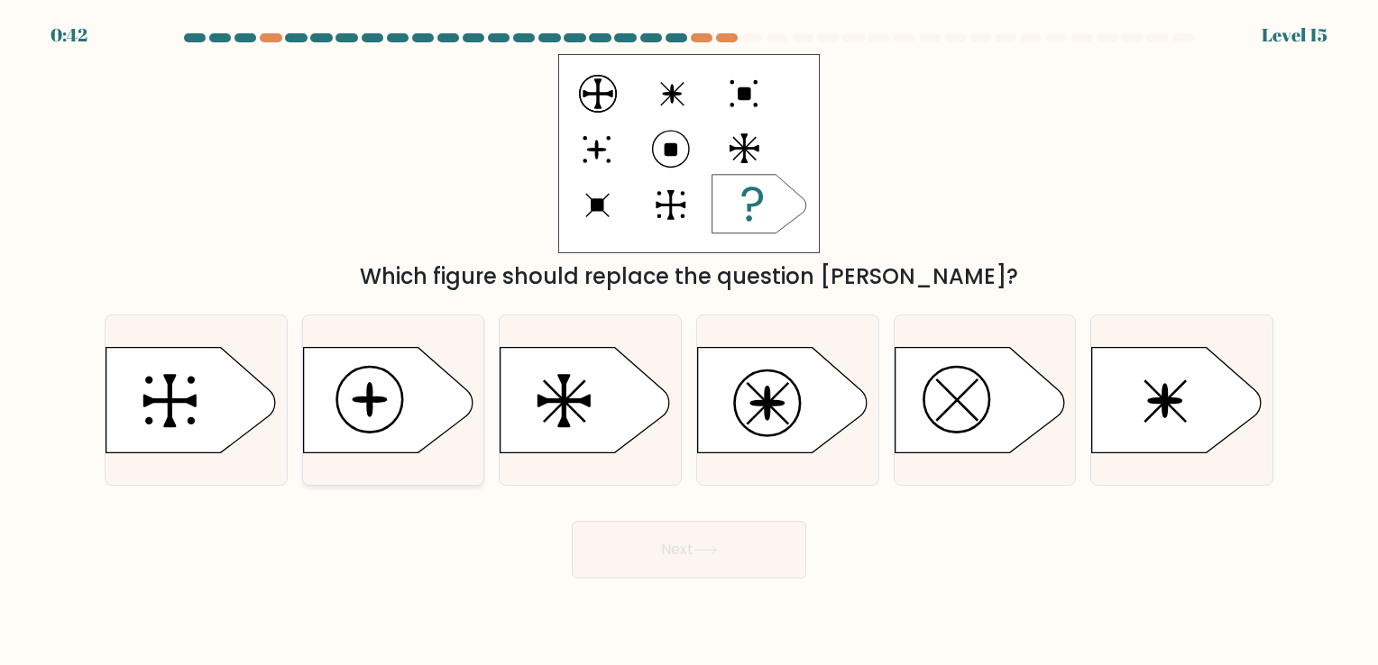
click at [371, 378] on icon at bounding box center [388, 399] width 170 height 105
click at [689, 342] on input "b." at bounding box center [689, 337] width 1 height 9
radio input "true"
click at [645, 532] on button "Next" at bounding box center [689, 550] width 234 height 58
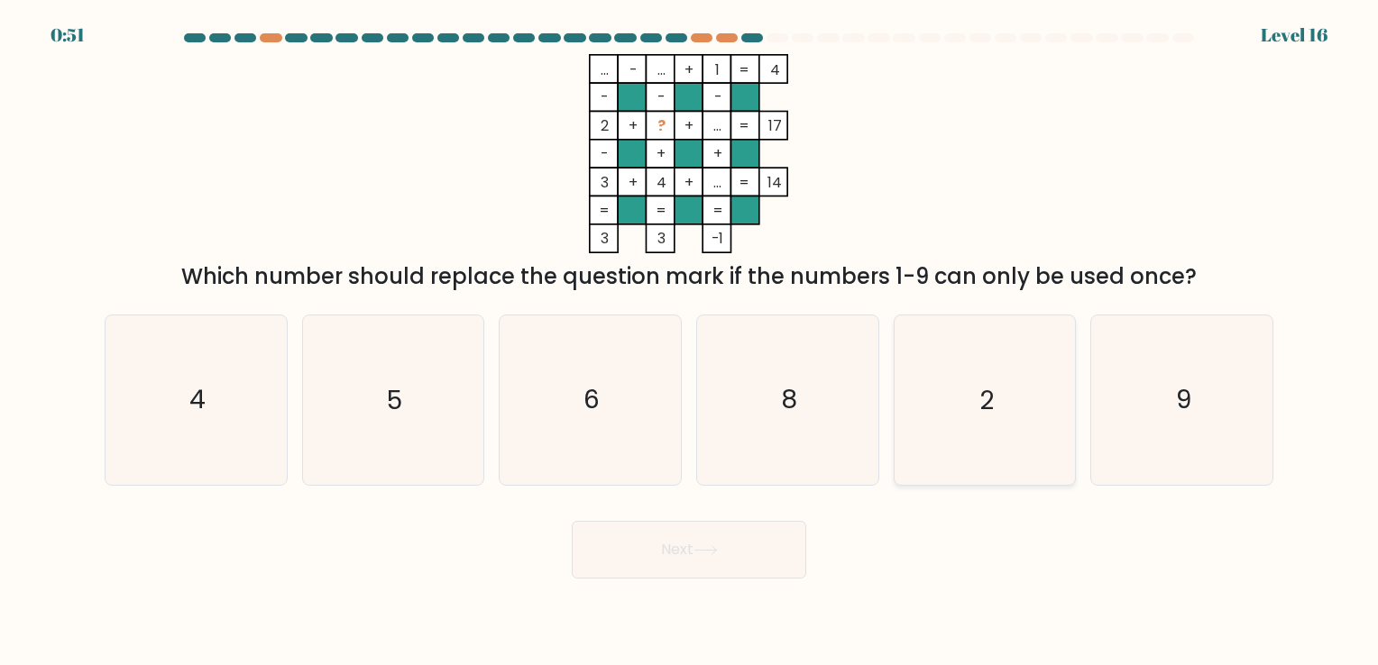
click at [974, 335] on icon "2" at bounding box center [984, 400] width 169 height 169
click at [690, 335] on input "e. 2" at bounding box center [689, 337] width 1 height 9
radio input "true"
click at [770, 537] on button "Next" at bounding box center [689, 550] width 234 height 58
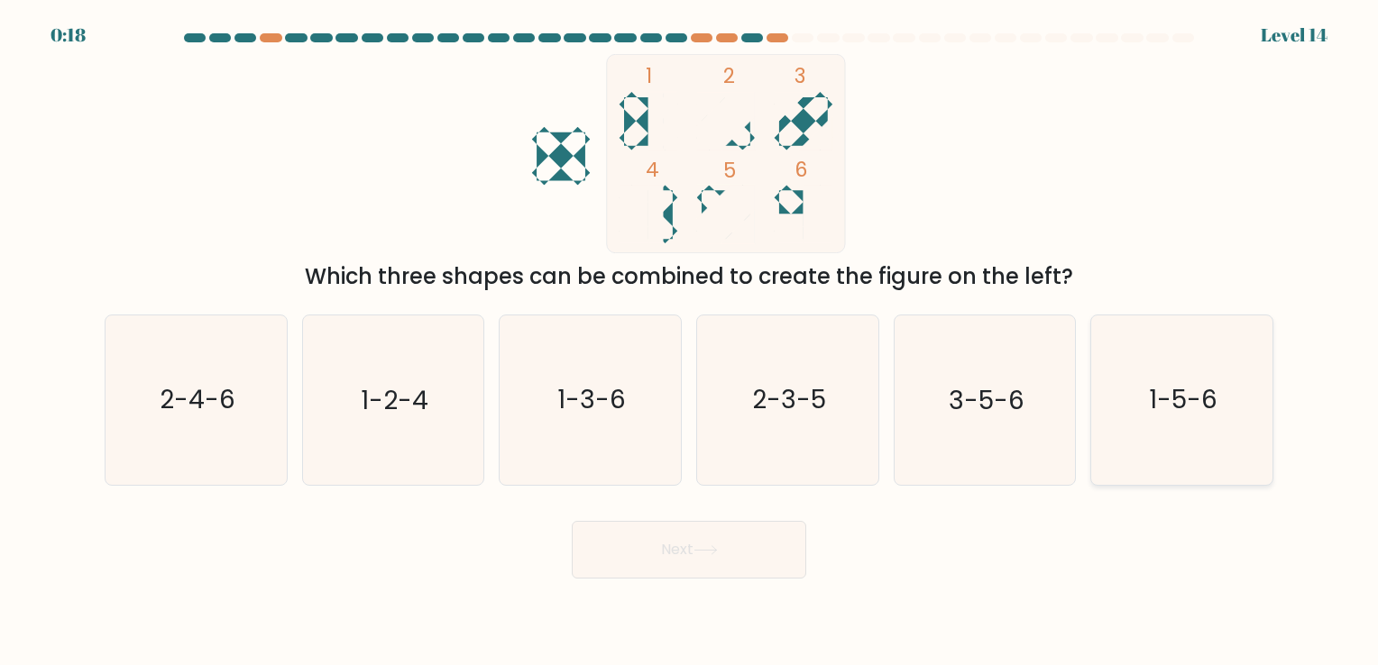
click at [1172, 417] on text "1-5-6" at bounding box center [1183, 400] width 69 height 35
click at [690, 342] on input "f. 1-5-6" at bounding box center [689, 337] width 1 height 9
radio input "true"
click at [757, 536] on button "Next" at bounding box center [689, 550] width 234 height 58
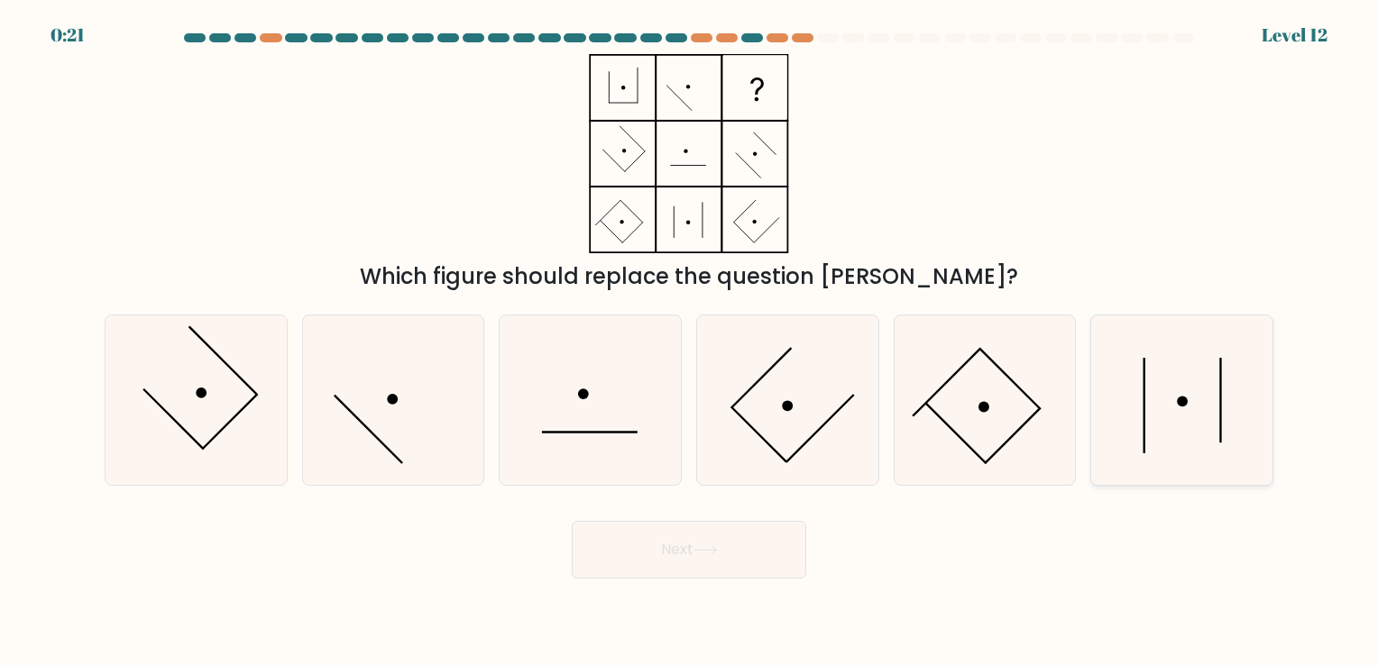
click at [1245, 378] on icon at bounding box center [1181, 400] width 169 height 169
click at [690, 342] on input "f." at bounding box center [689, 337] width 1 height 9
radio input "true"
click at [738, 568] on button "Next" at bounding box center [689, 550] width 234 height 58
click at [715, 532] on button "Next" at bounding box center [689, 550] width 234 height 58
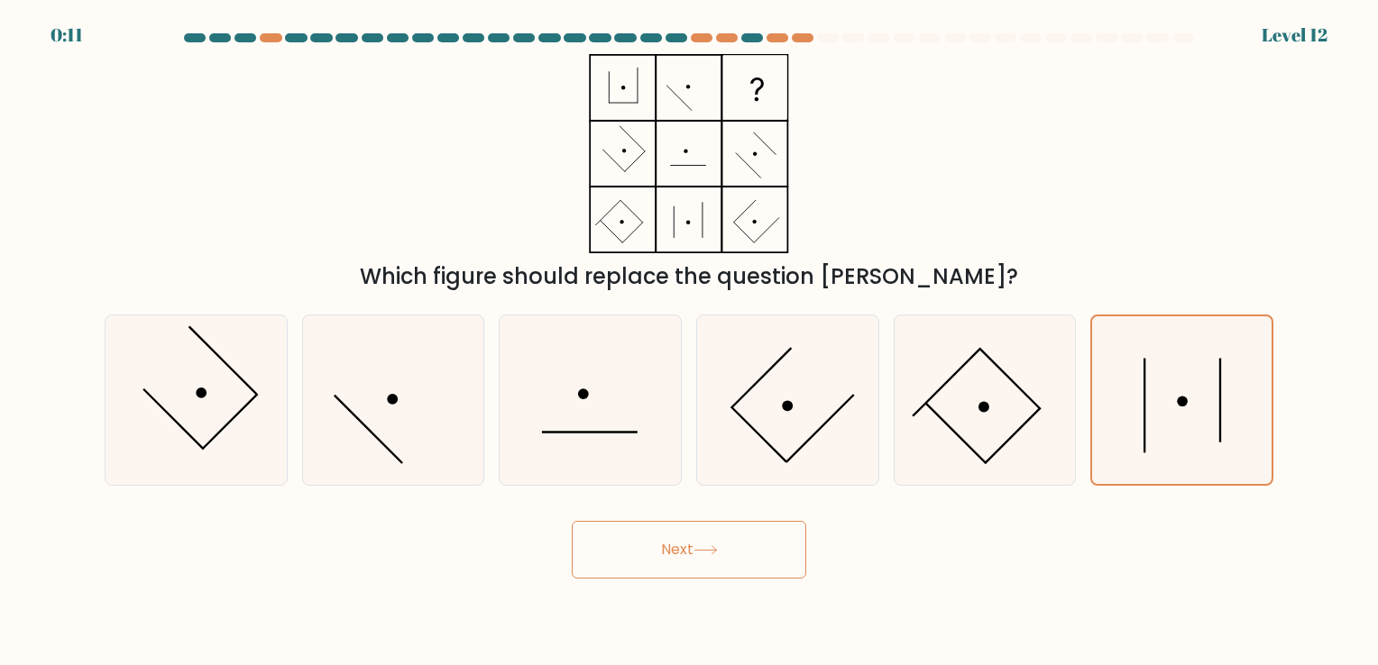
click at [689, 556] on button "Next" at bounding box center [689, 550] width 234 height 58
drag, startPoint x: 689, startPoint y: 556, endPoint x: 626, endPoint y: 546, distance: 63.9
click at [626, 546] on button "Next" at bounding box center [689, 550] width 234 height 58
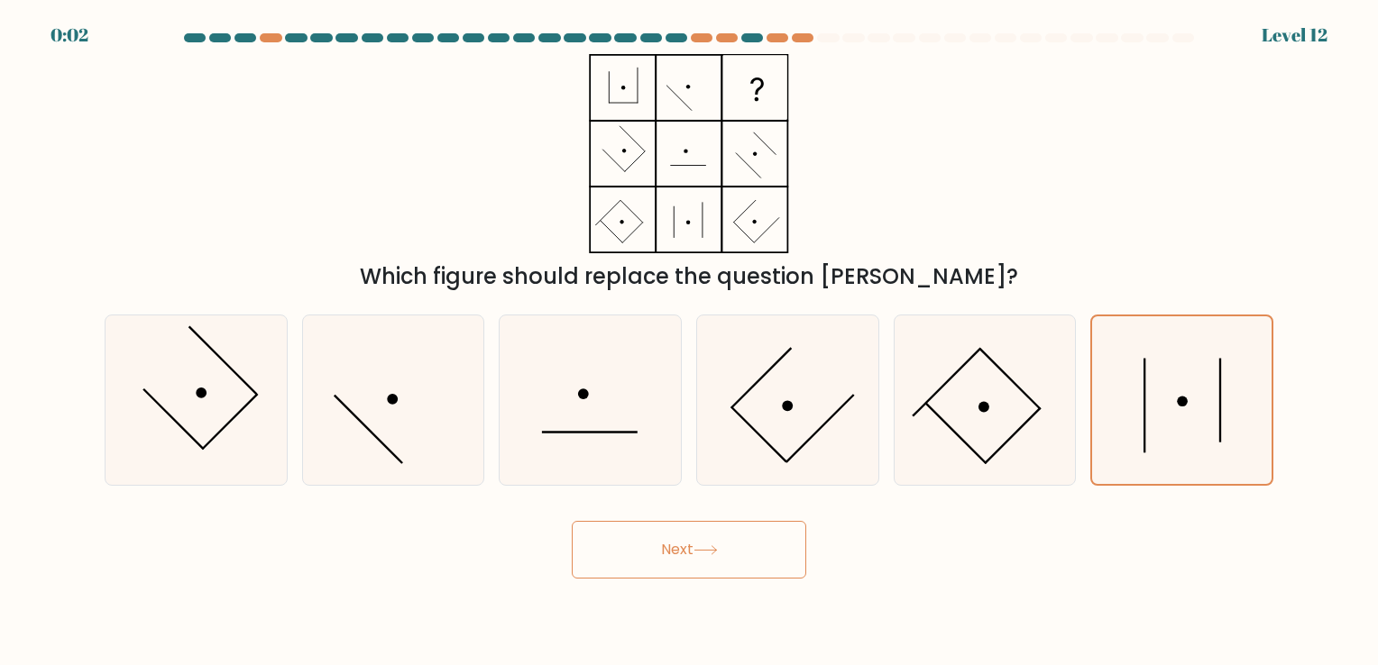
click at [626, 546] on button "Next" at bounding box center [689, 550] width 234 height 58
